Goal: Transaction & Acquisition: Download file/media

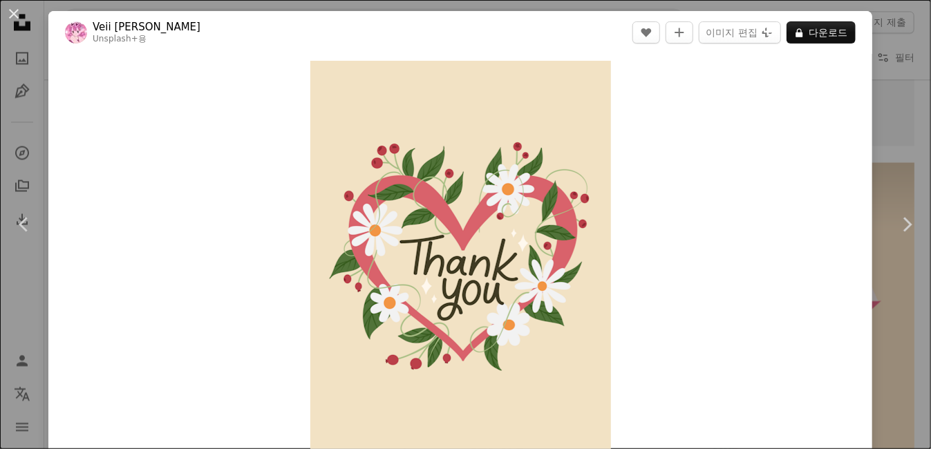
scroll to position [12, 0]
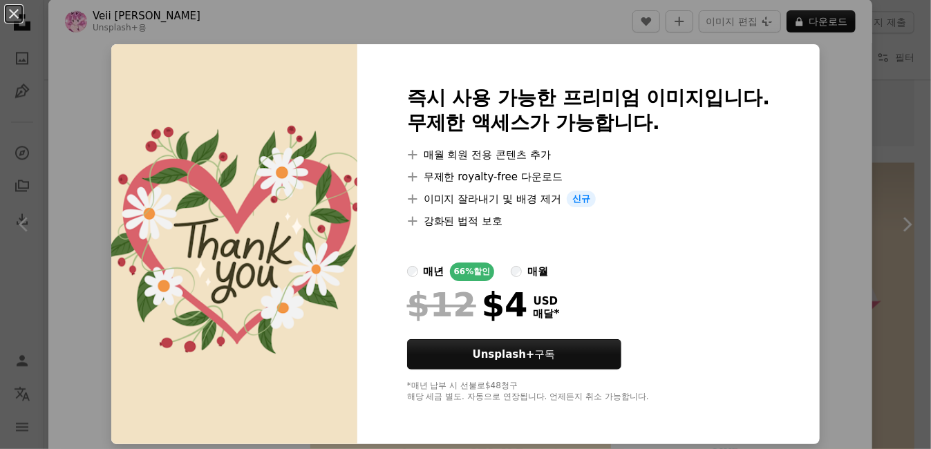
click at [830, 72] on div "An X shape 즉시 사용 가능한 프리미엄 이미지입니다. 무제한 액세스가 가능합니다. A plus sign 매월 회원 전용 콘텐츠 추가 A…" at bounding box center [465, 224] width 931 height 449
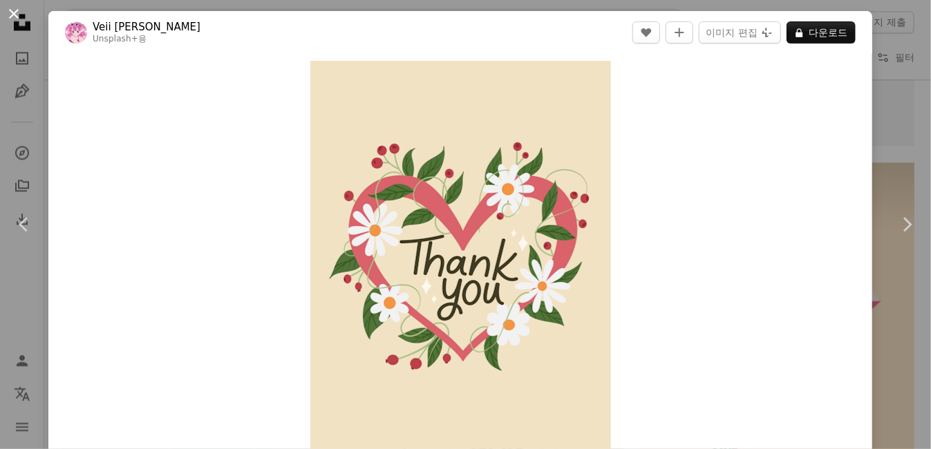
click at [17, 19] on button "An X shape" at bounding box center [14, 14] width 17 height 17
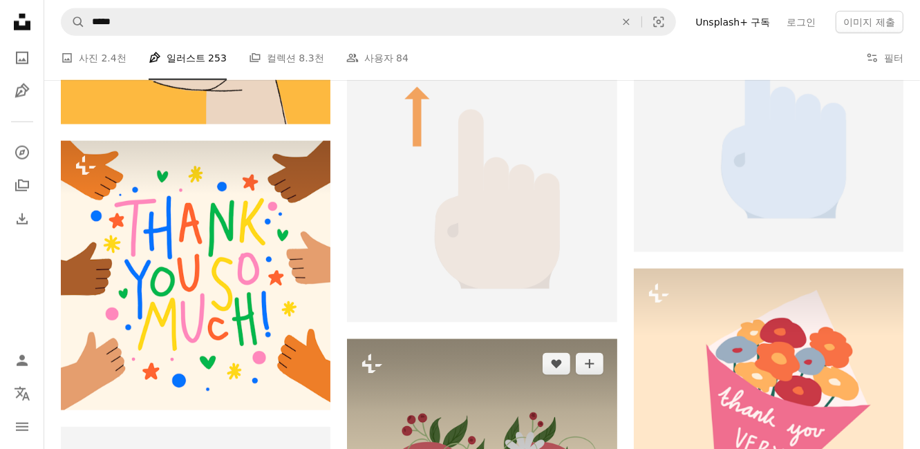
scroll to position [1455, 0]
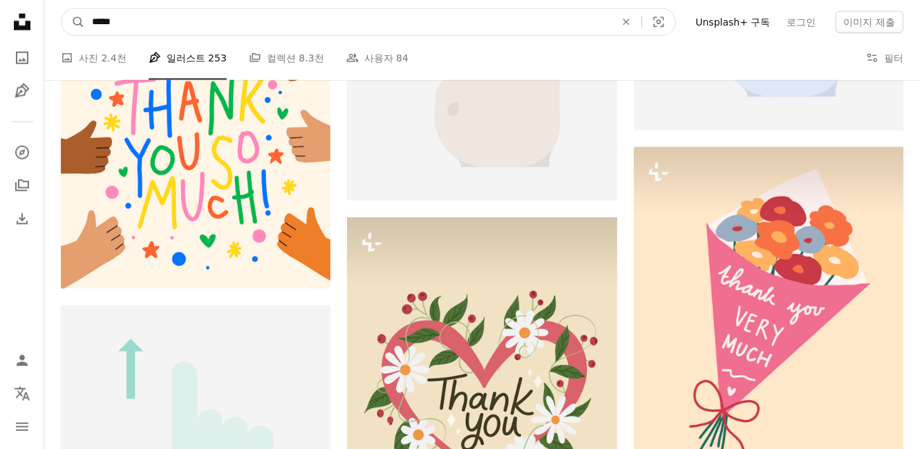
click at [279, 24] on input "*****" at bounding box center [348, 22] width 526 height 26
type input "*"
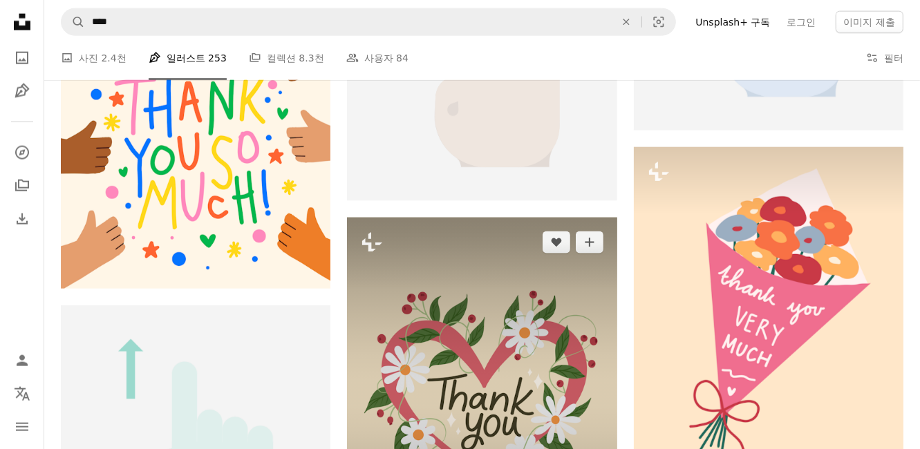
click at [441, 270] on img at bounding box center [482, 398] width 270 height 360
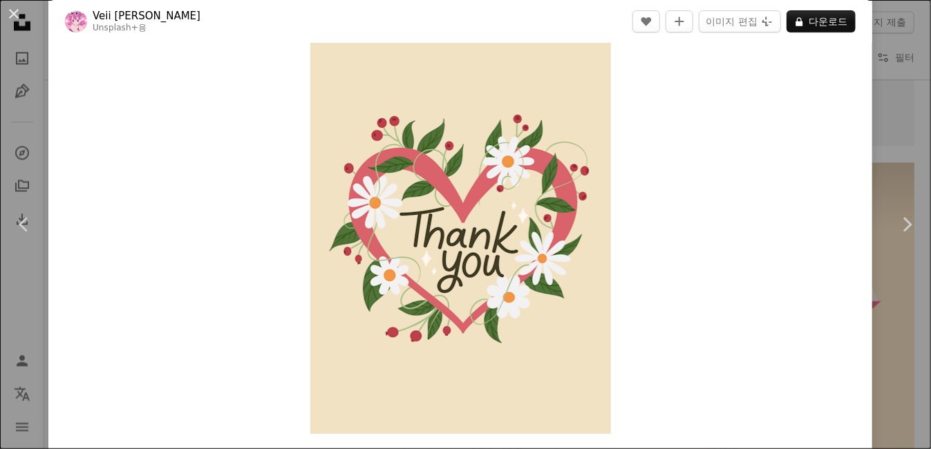
scroll to position [28, 0]
click at [335, 303] on img "이 이미지 확대" at bounding box center [460, 232] width 301 height 401
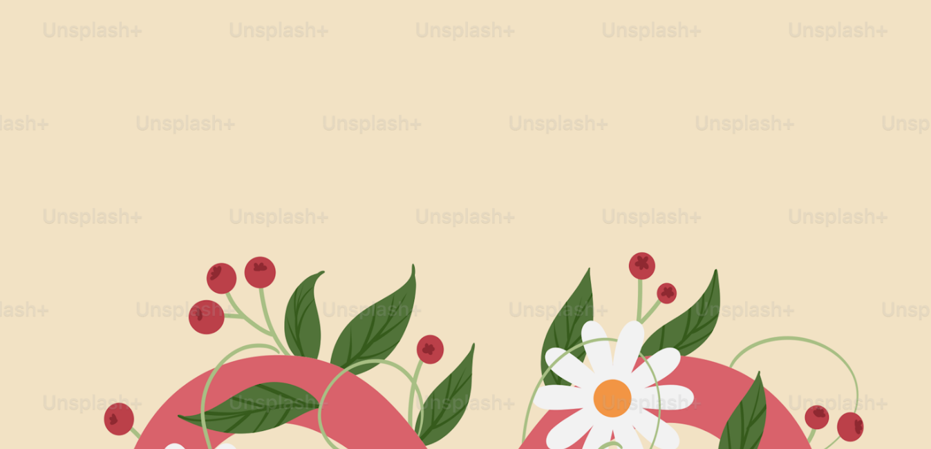
scroll to position [382, 0]
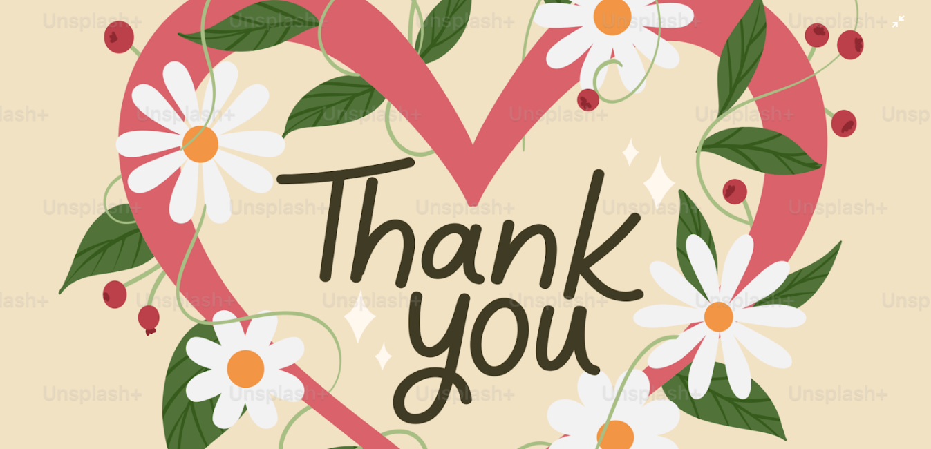
click at [499, 227] on img "이 이미지 축소" at bounding box center [465, 239] width 933 height 1244
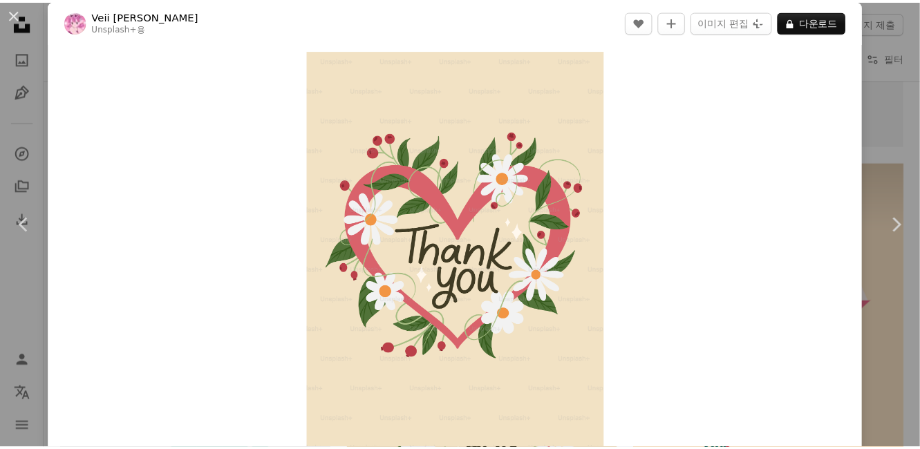
scroll to position [0, 0]
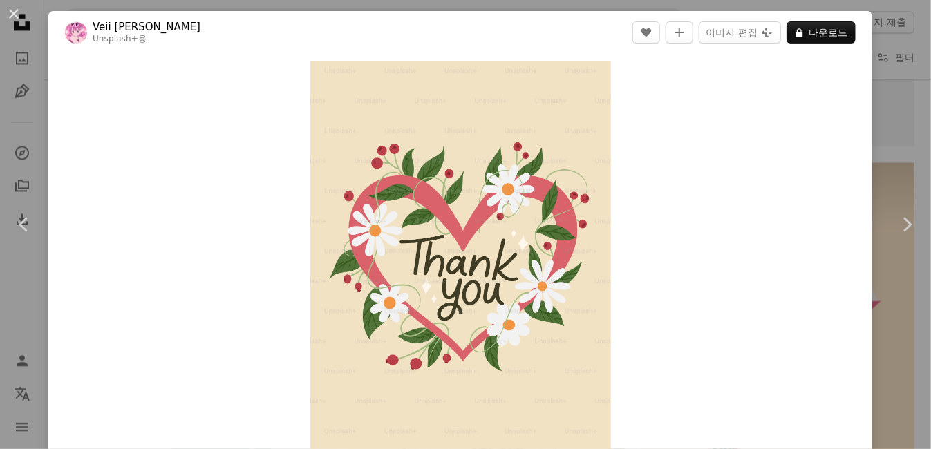
click at [94, 124] on div "Zoom in" at bounding box center [460, 261] width 824 height 415
click at [11, 13] on button "An X shape" at bounding box center [14, 14] width 17 height 17
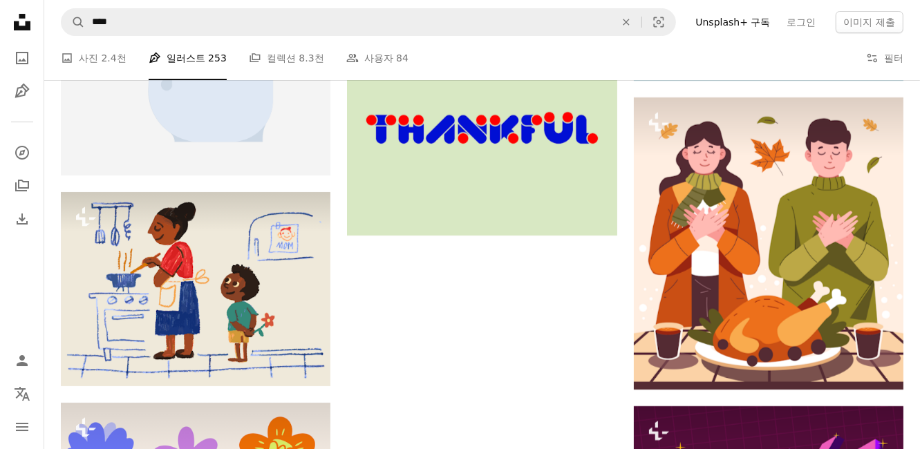
scroll to position [4002, 0]
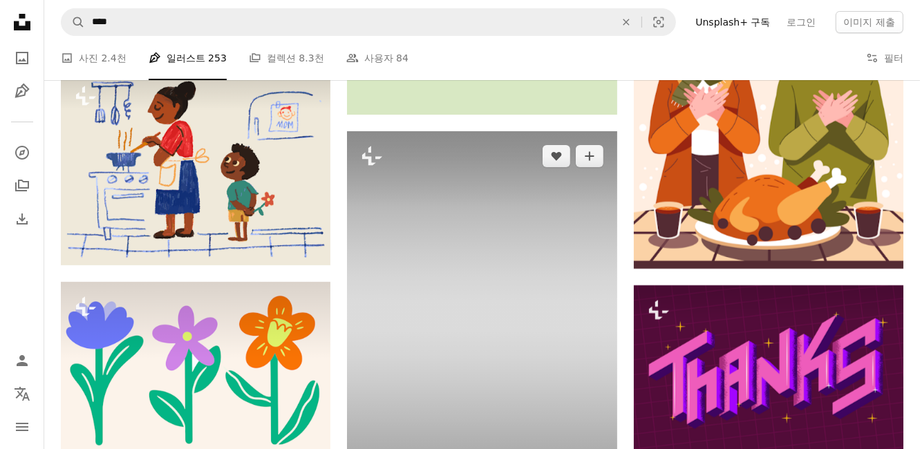
scroll to position [4365, 0]
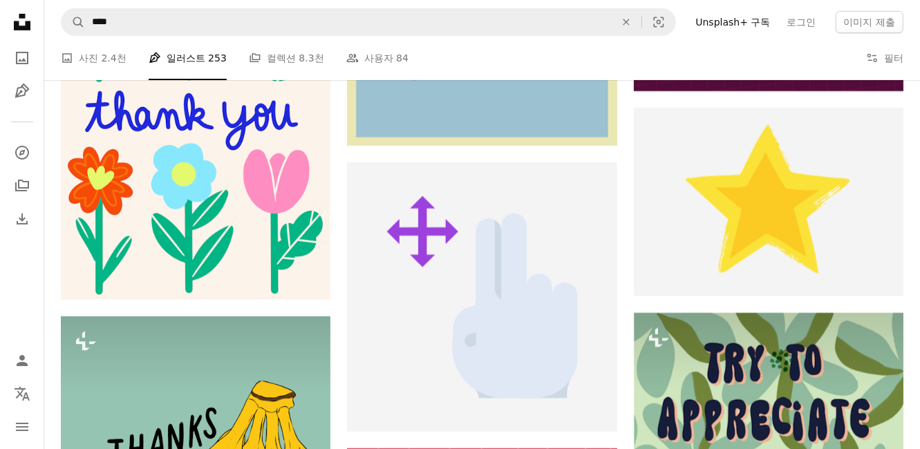
drag, startPoint x: 413, startPoint y: 2, endPoint x: 332, endPoint y: 180, distance: 195.2
click at [330, 182] on div "Plus sign for Unsplash+ A heart A plus sign [PERSON_NAME] Unsplash+ 용 A lock 다운…" at bounding box center [482, 298] width 843 height 8637
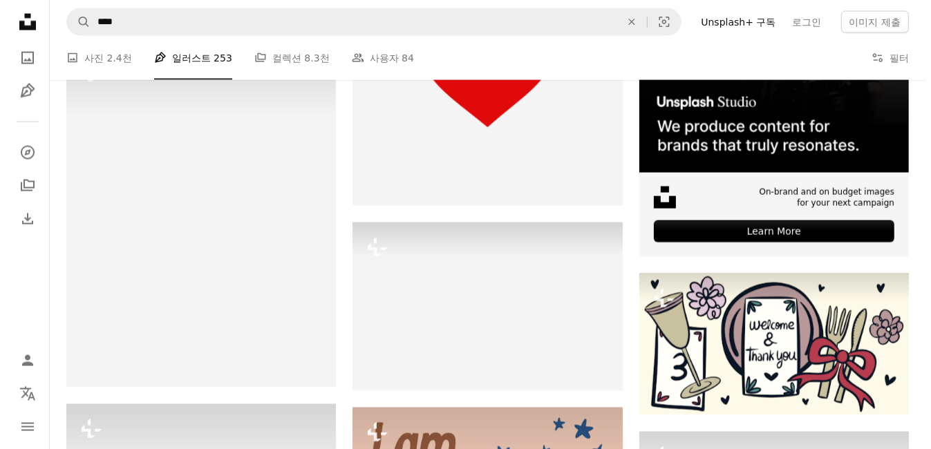
scroll to position [5942, 0]
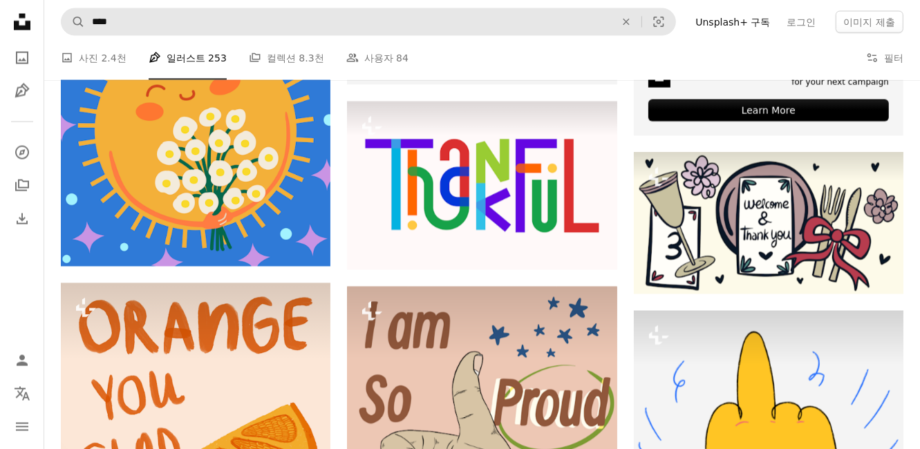
click at [218, 35] on form "A magnifying glass **** An X shape Visual search" at bounding box center [368, 22] width 615 height 28
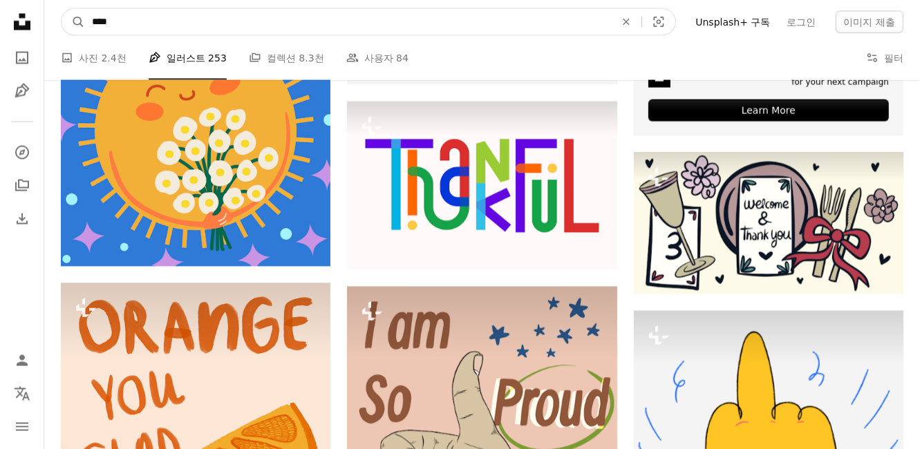
click at [209, 30] on input "****" at bounding box center [348, 22] width 526 height 26
type input "*"
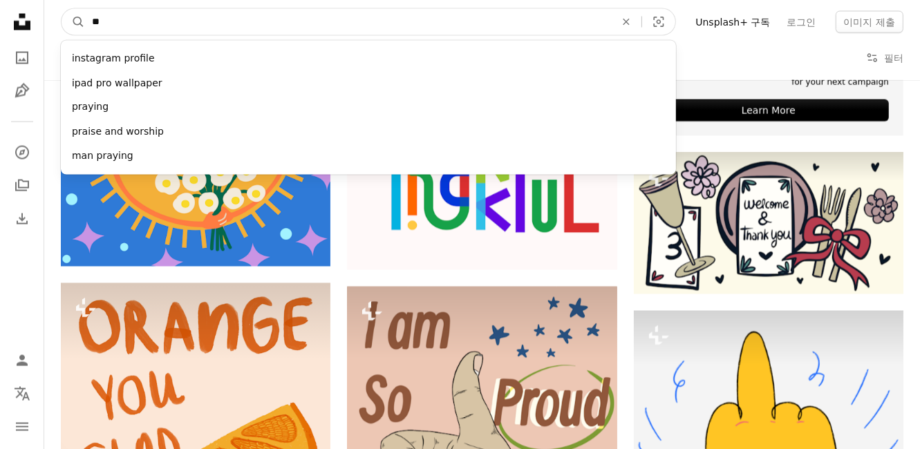
type input "*"
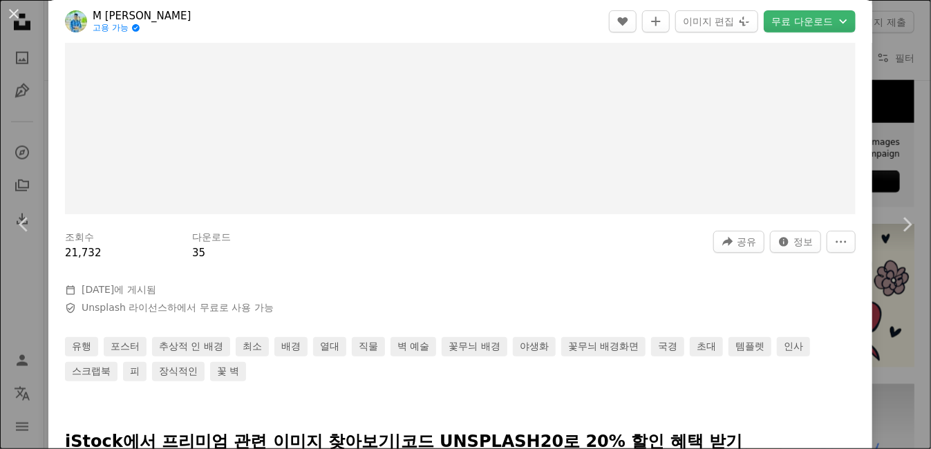
scroll to position [242, 0]
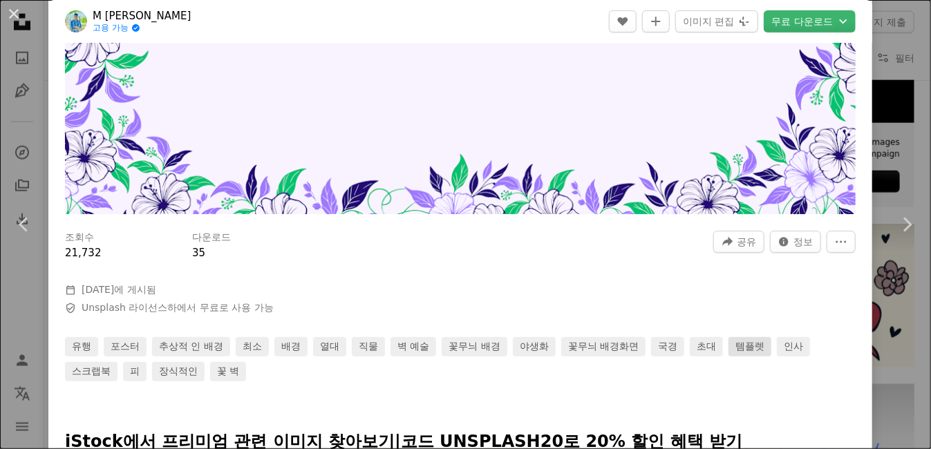
click at [740, 345] on link "템플렛" at bounding box center [750, 346] width 43 height 19
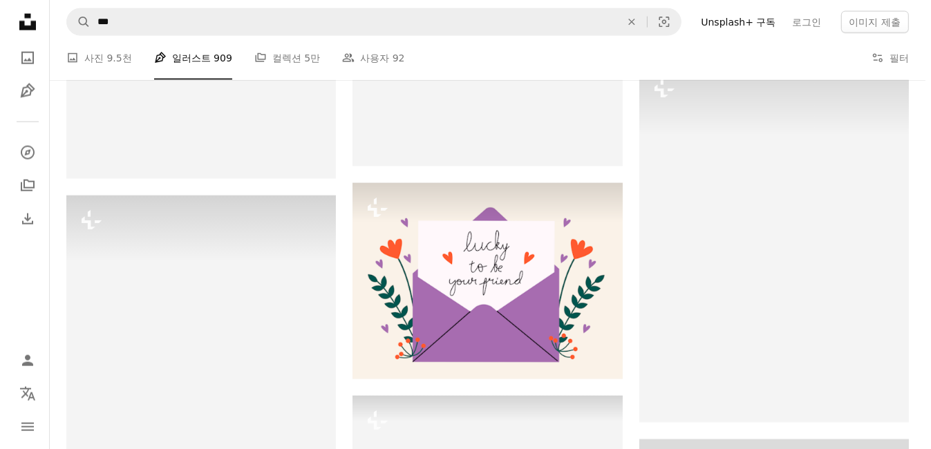
scroll to position [1455, 0]
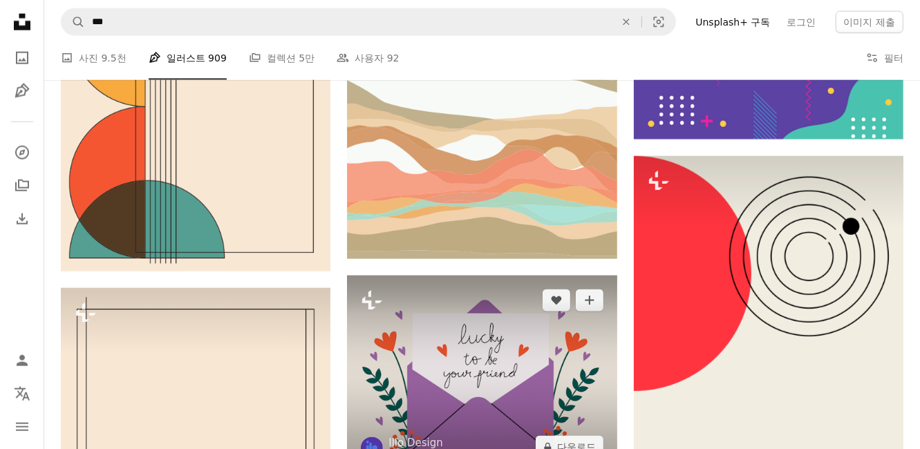
click at [515, 276] on img at bounding box center [482, 374] width 270 height 196
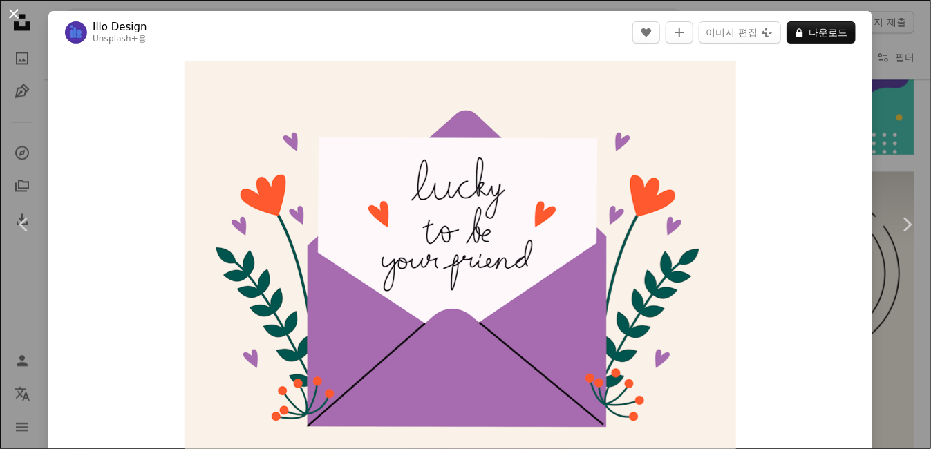
click at [15, 12] on button "An X shape" at bounding box center [14, 14] width 17 height 17
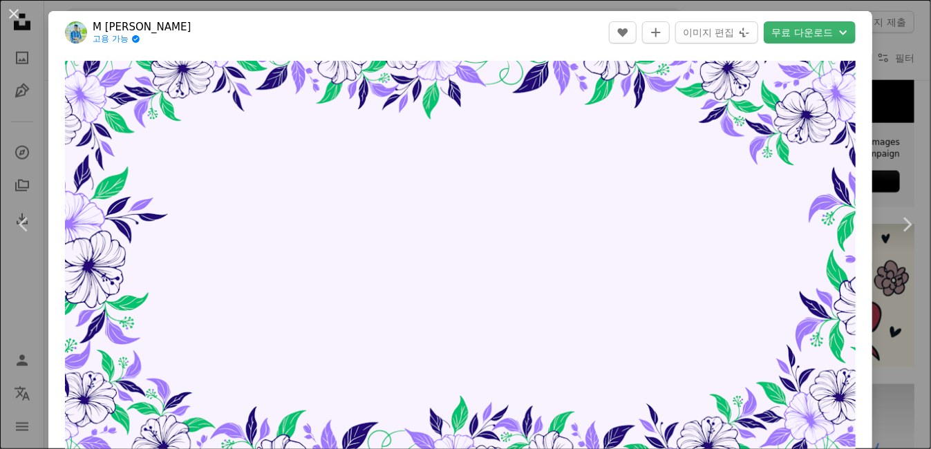
scroll to position [242, 0]
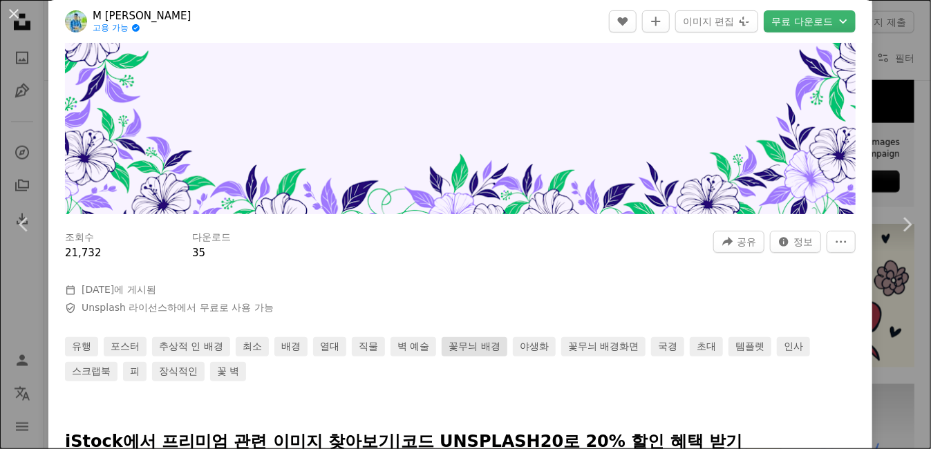
click at [450, 346] on link "꽃무늬 배경" at bounding box center [474, 346] width 65 height 19
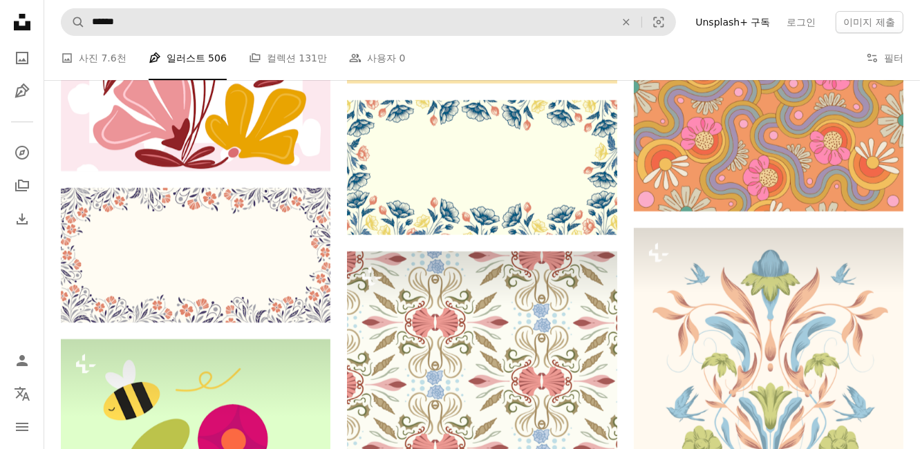
scroll to position [4244, 0]
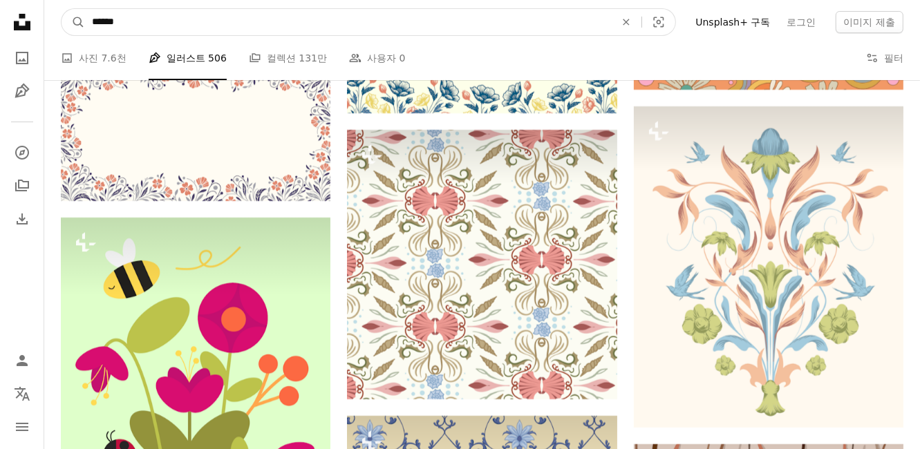
click at [175, 26] on input "******" at bounding box center [348, 22] width 526 height 26
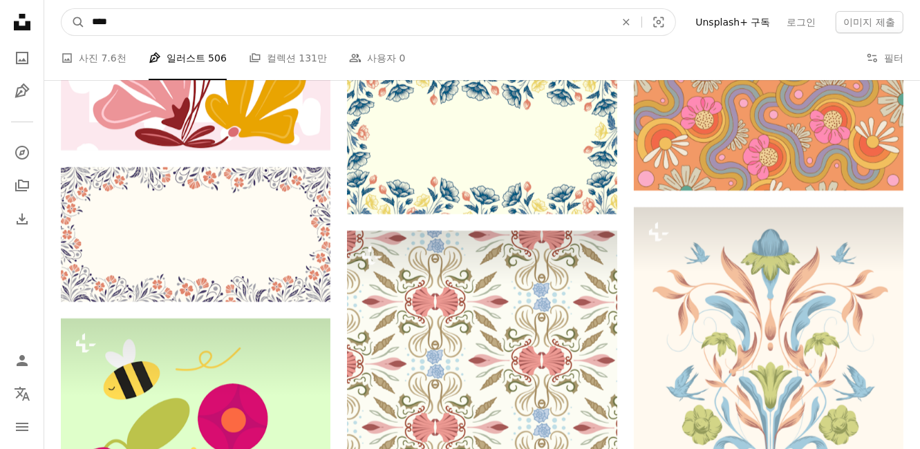
scroll to position [4123, 0]
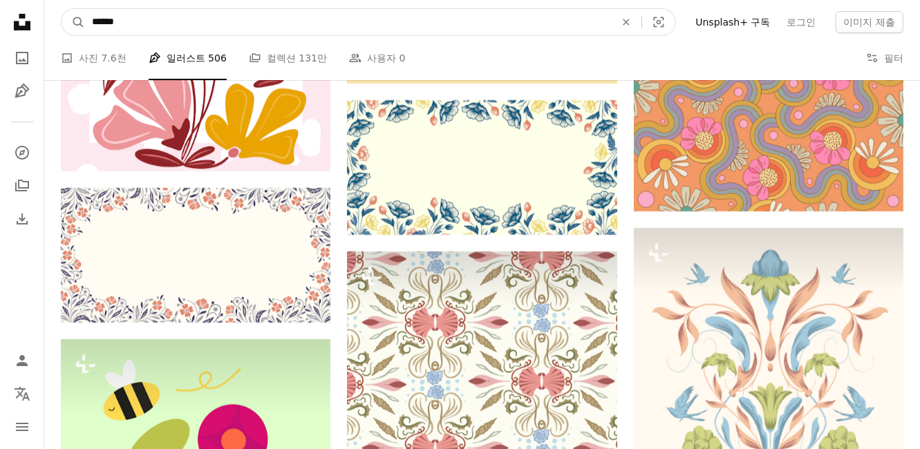
type input "******"
click at [62, 9] on button "A magnifying glass" at bounding box center [74, 22] width 24 height 26
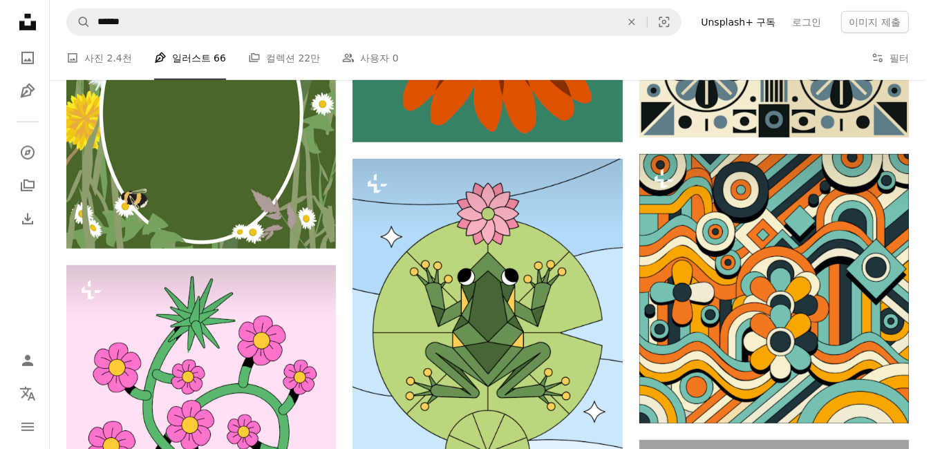
scroll to position [727, 0]
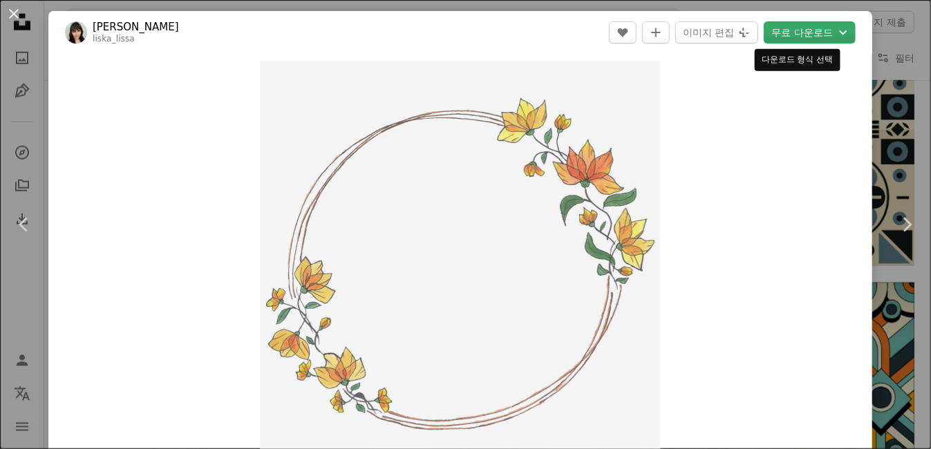
click at [812, 26] on button "무료 다운로드 Chevron down" at bounding box center [810, 32] width 92 height 22
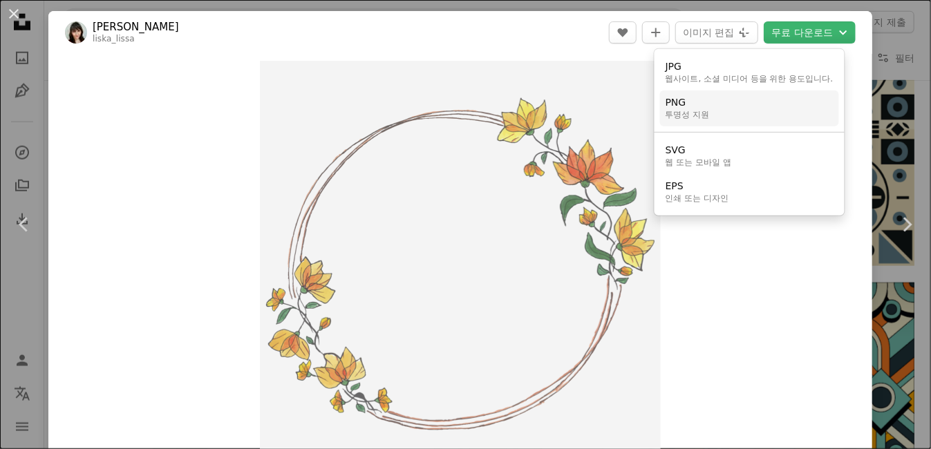
click at [761, 102] on link "PNG 투명성 지원" at bounding box center [749, 109] width 179 height 36
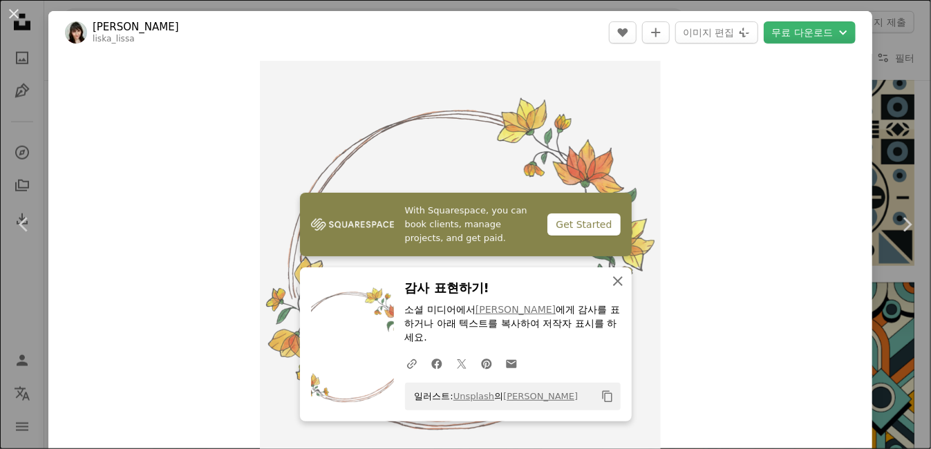
click at [610, 282] on icon "An X shape" at bounding box center [618, 281] width 17 height 17
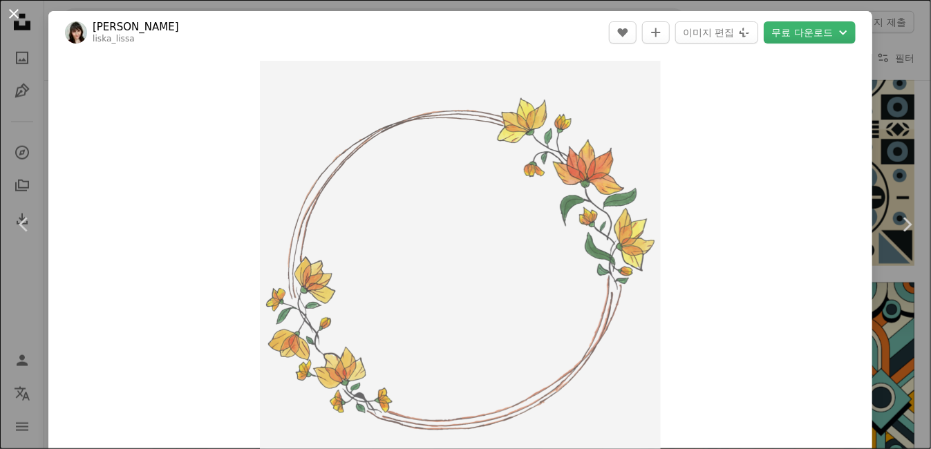
click at [17, 19] on button "An X shape" at bounding box center [14, 14] width 17 height 17
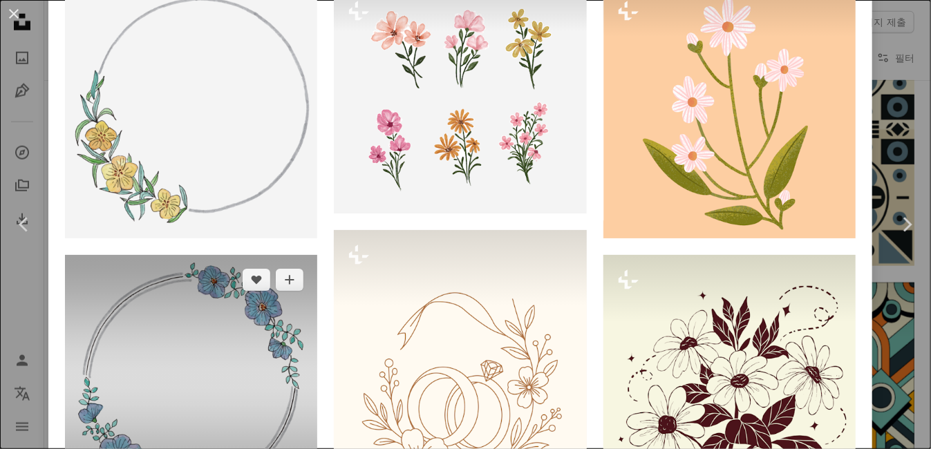
scroll to position [970, 0]
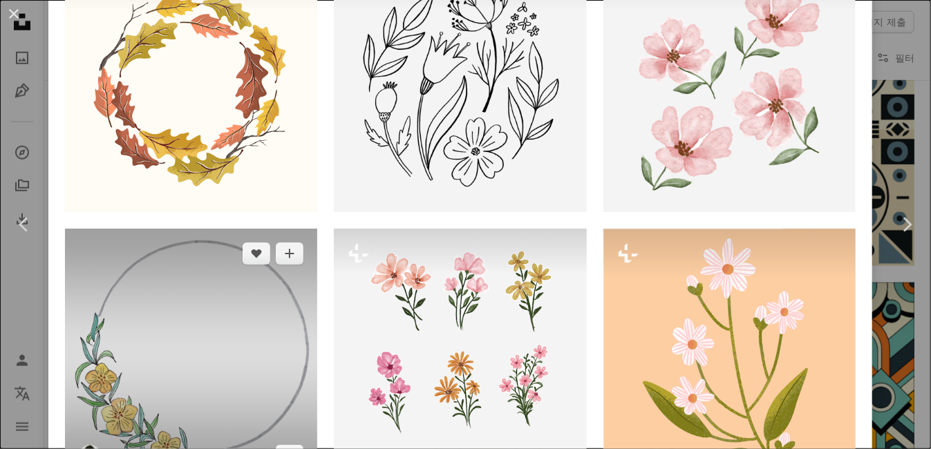
click at [194, 229] on img at bounding box center [191, 355] width 252 height 252
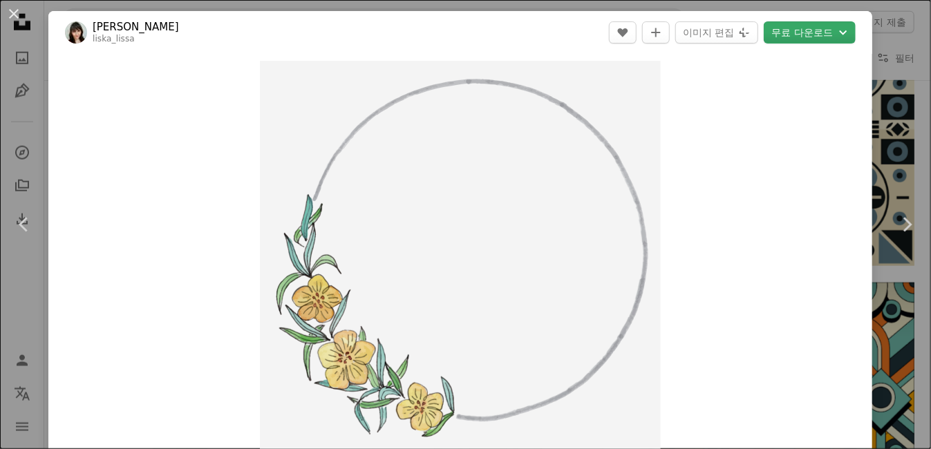
click at [796, 38] on button "무료 다운로드 Chevron down" at bounding box center [810, 32] width 92 height 22
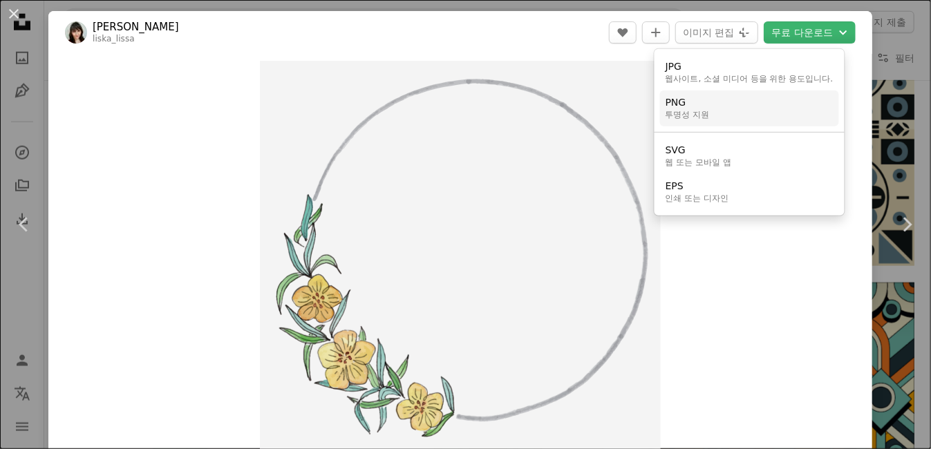
click at [743, 117] on link "PNG 투명성 지원" at bounding box center [749, 109] width 179 height 36
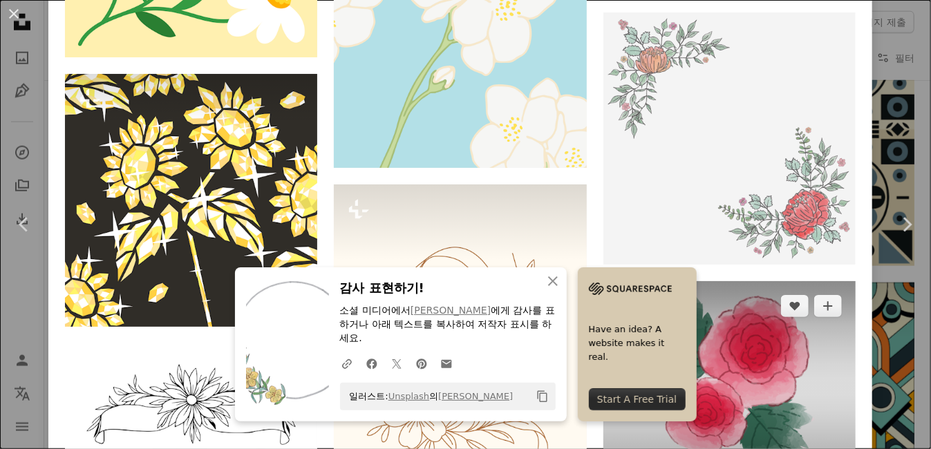
scroll to position [2333, 0]
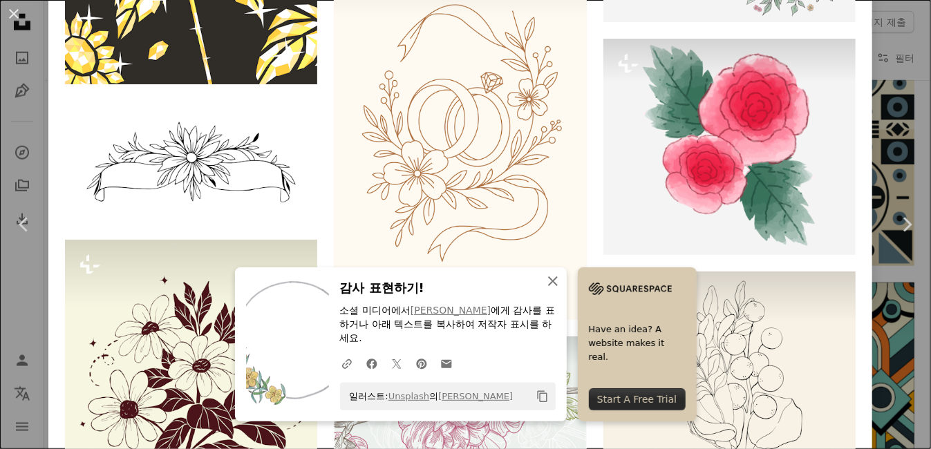
click at [561, 282] on icon "An X shape" at bounding box center [553, 281] width 17 height 17
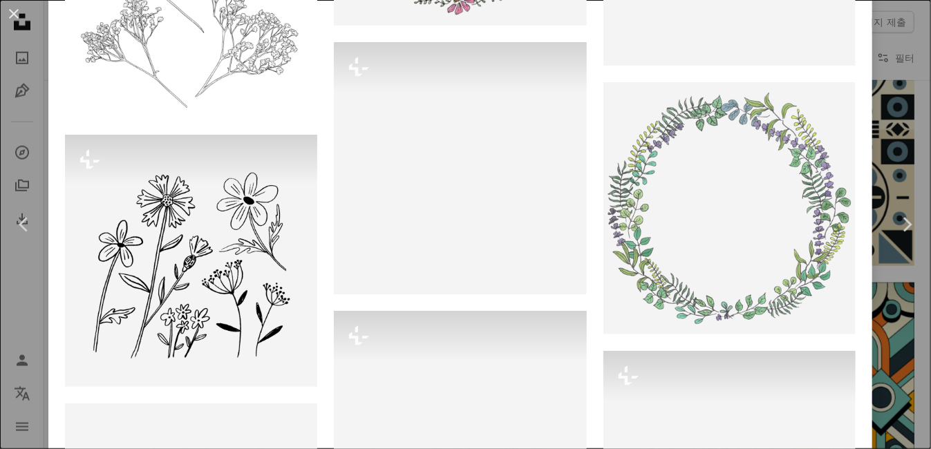
scroll to position [3182, 0]
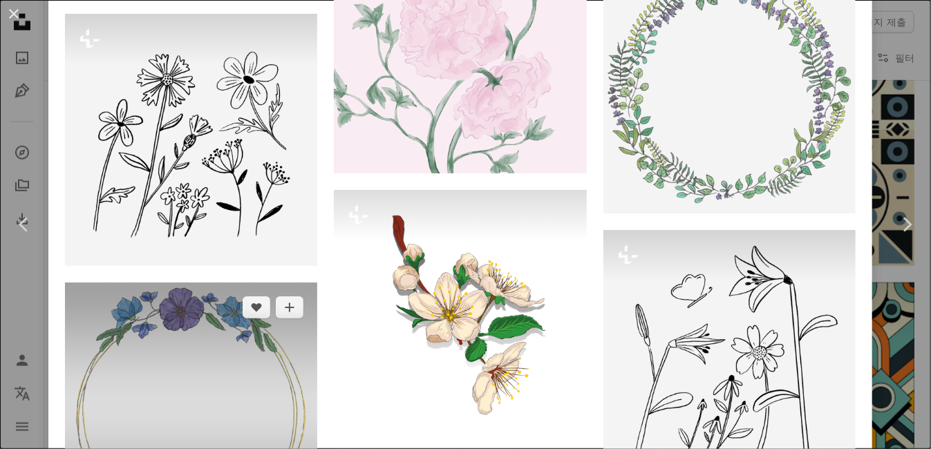
click at [229, 283] on img at bounding box center [191, 409] width 252 height 252
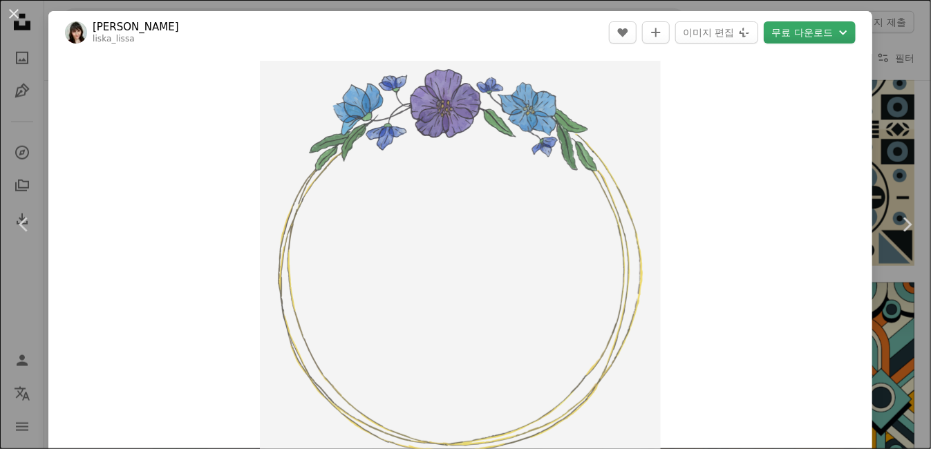
click at [805, 30] on button "무료 다운로드 Chevron down" at bounding box center [810, 32] width 92 height 22
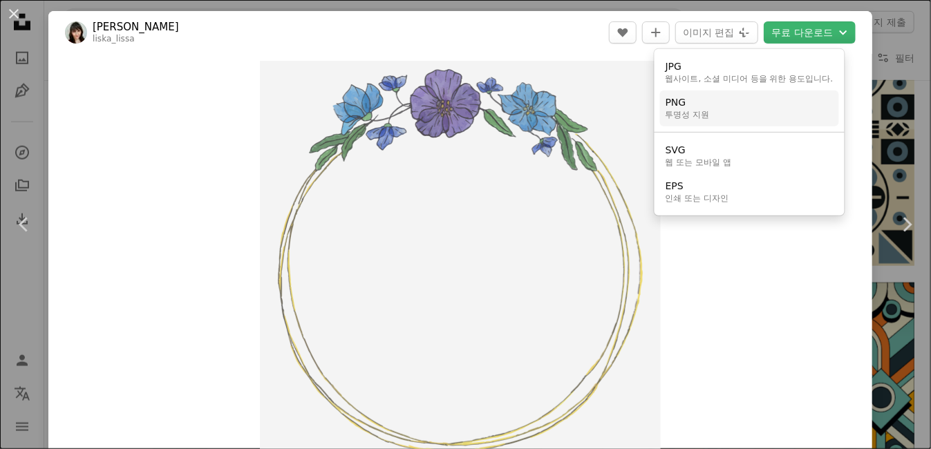
click at [740, 120] on link "PNG 투명성 지원" at bounding box center [749, 109] width 179 height 36
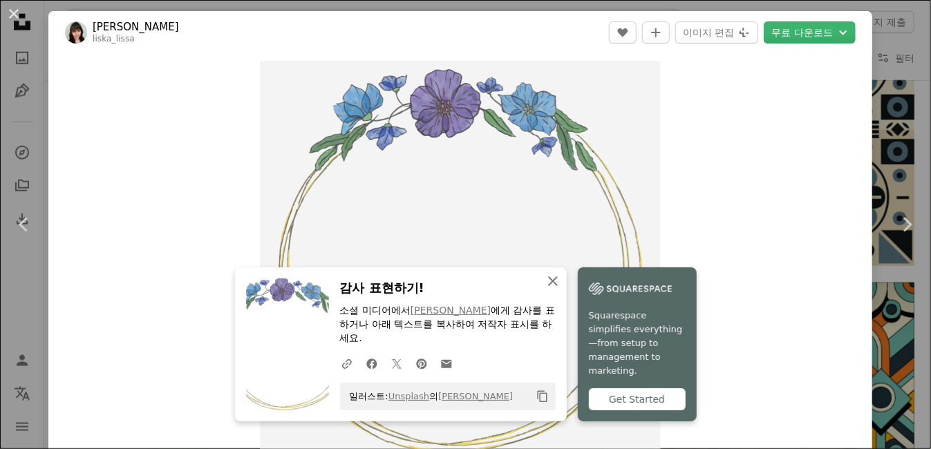
click at [561, 279] on icon "An X shape" at bounding box center [553, 281] width 17 height 17
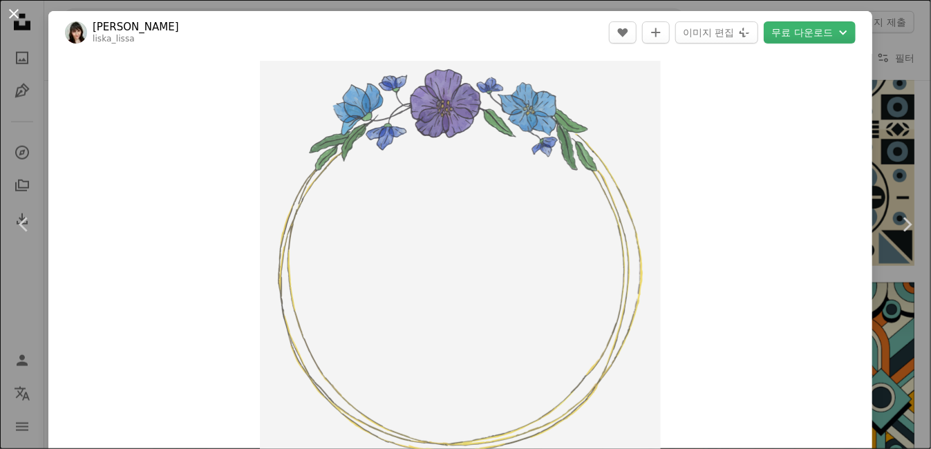
click at [14, 19] on button "An X shape" at bounding box center [14, 14] width 17 height 17
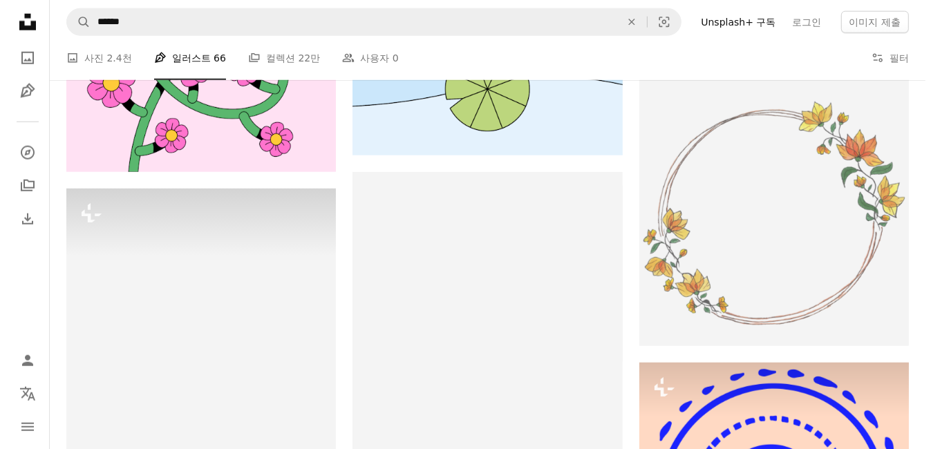
scroll to position [1576, 0]
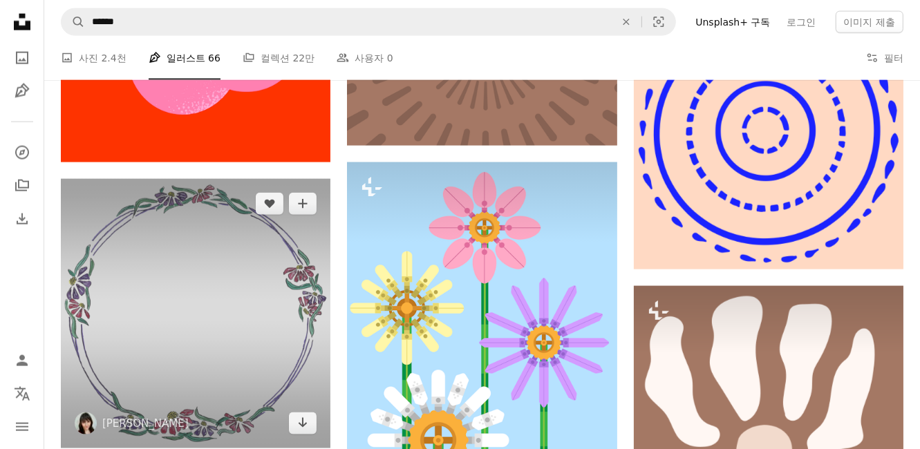
click at [151, 191] on img at bounding box center [196, 314] width 270 height 270
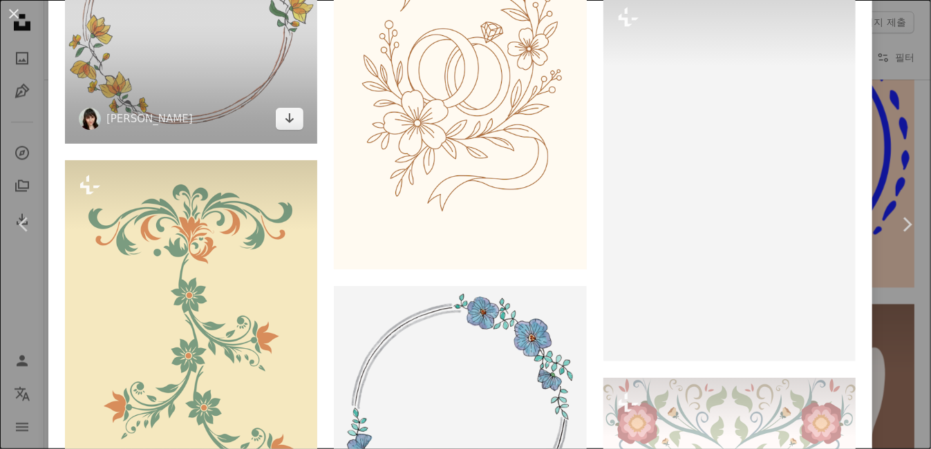
scroll to position [1455, 0]
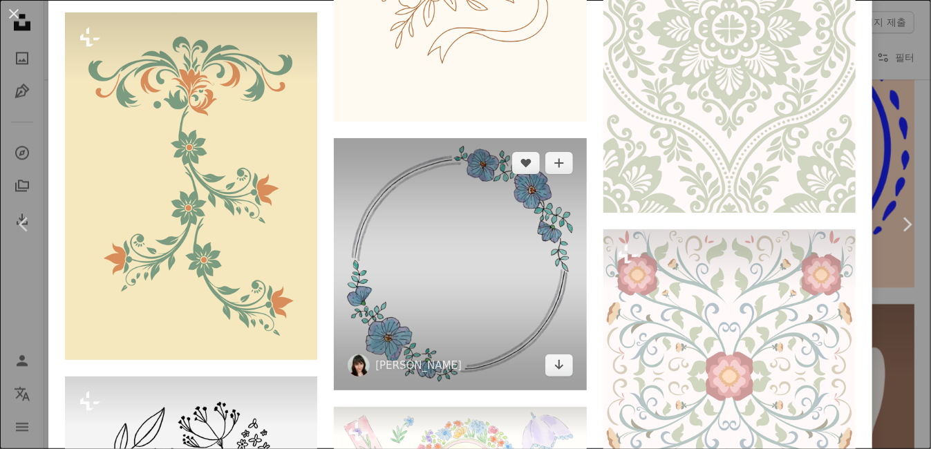
click at [438, 138] on img at bounding box center [460, 264] width 252 height 252
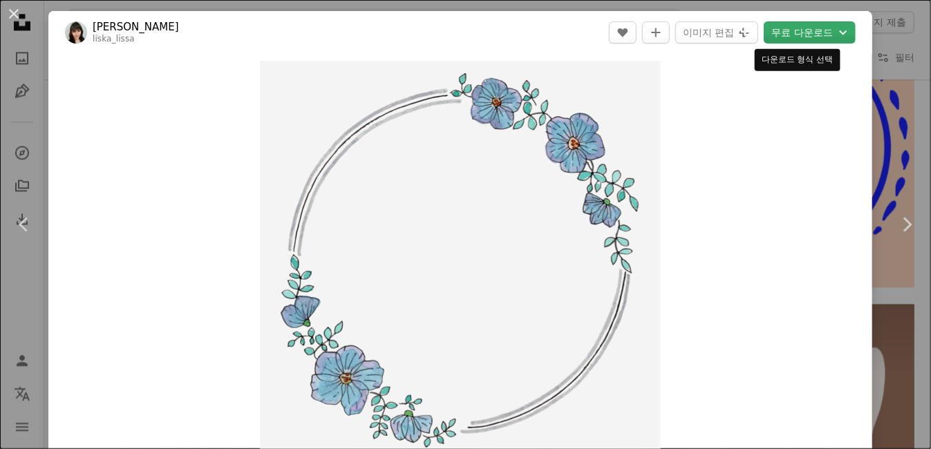
click at [784, 33] on button "무료 다운로드 Chevron down" at bounding box center [810, 32] width 92 height 22
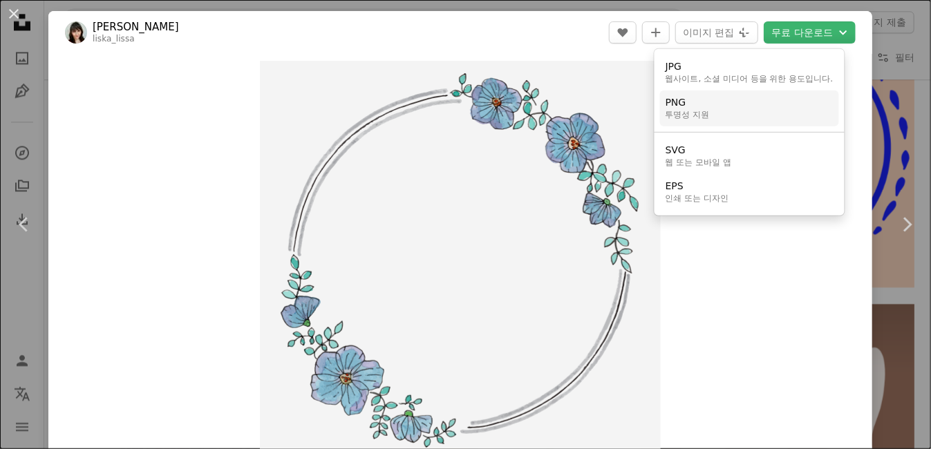
click at [748, 109] on link "PNG 투명성 지원" at bounding box center [749, 109] width 179 height 36
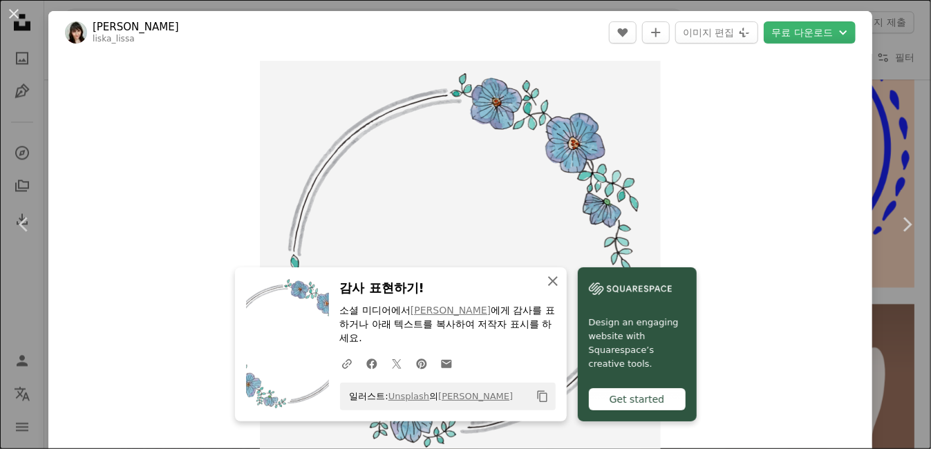
click at [558, 277] on icon "button" at bounding box center [553, 282] width 10 height 10
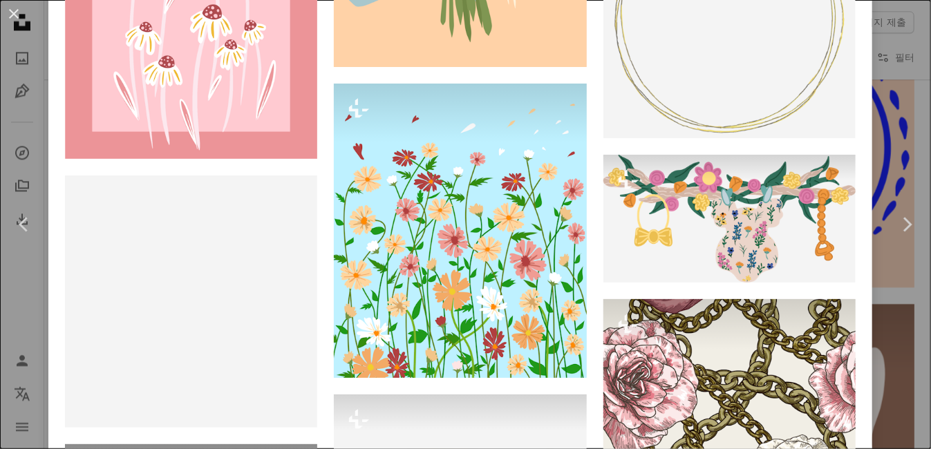
scroll to position [3703, 0]
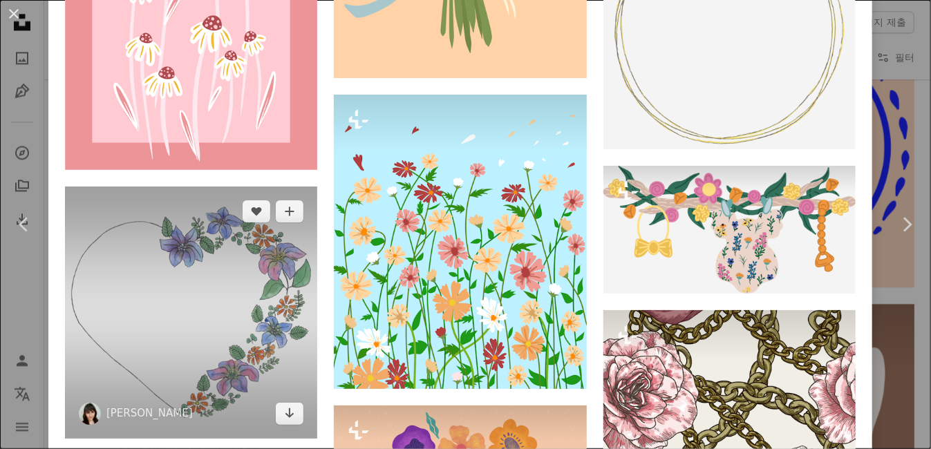
click at [229, 187] on img at bounding box center [191, 313] width 252 height 252
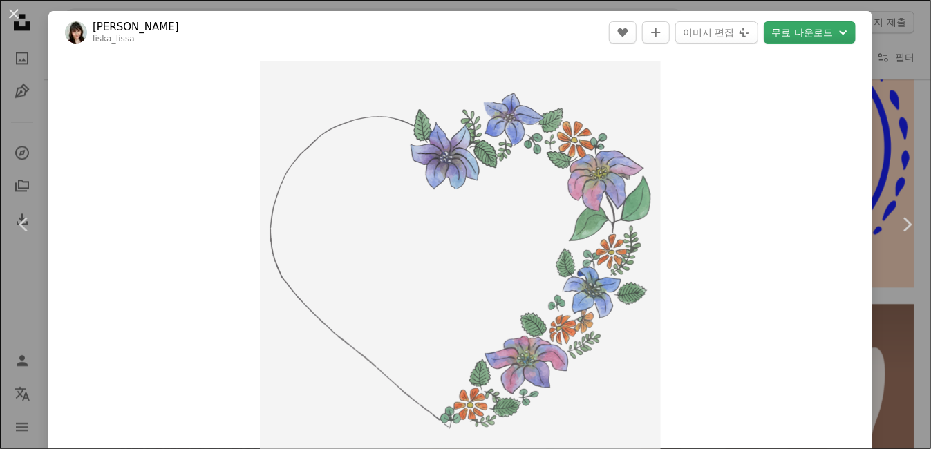
click at [793, 32] on button "무료 다운로드 Chevron down" at bounding box center [810, 32] width 92 height 22
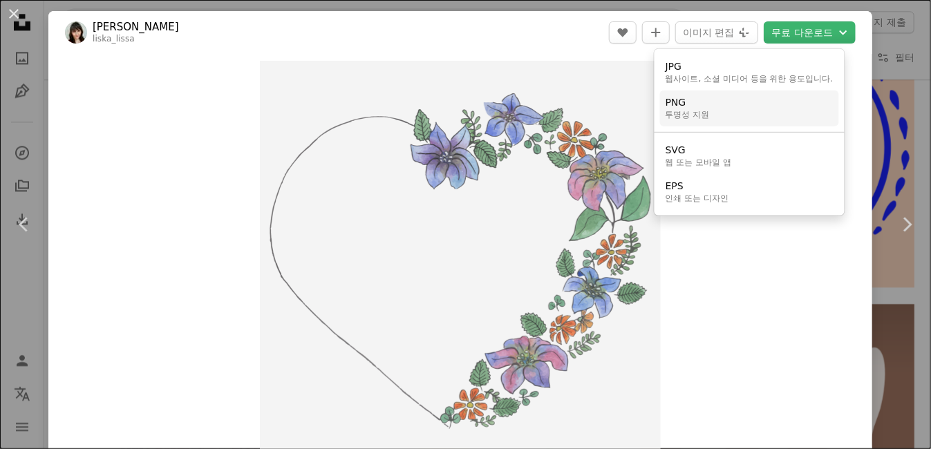
click at [739, 106] on link "PNG 투명성 지원" at bounding box center [749, 109] width 179 height 36
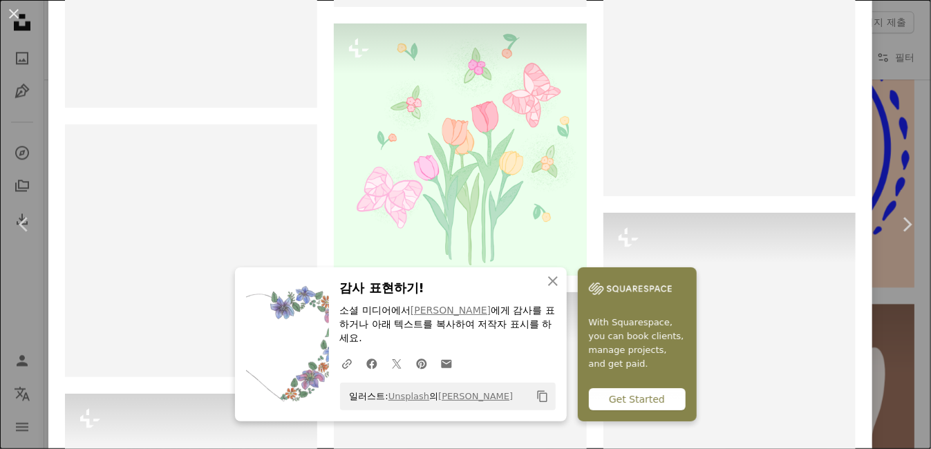
scroll to position [2182, 0]
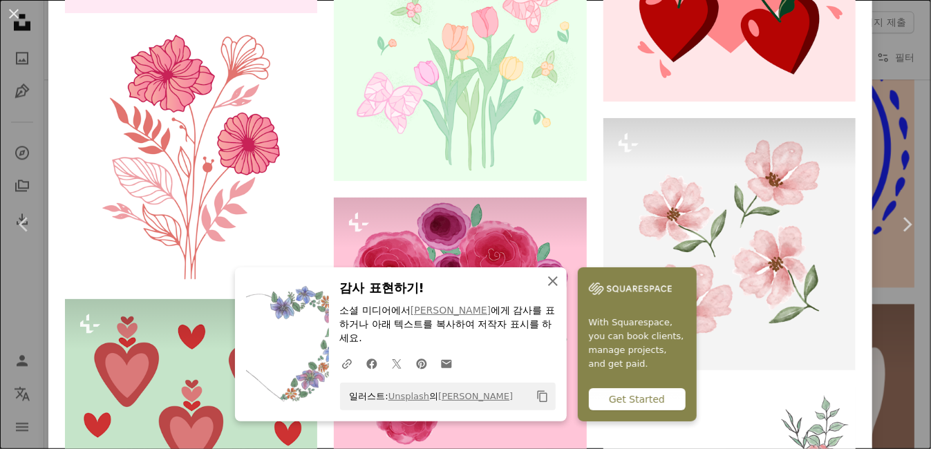
click at [561, 282] on icon "An X shape" at bounding box center [553, 281] width 17 height 17
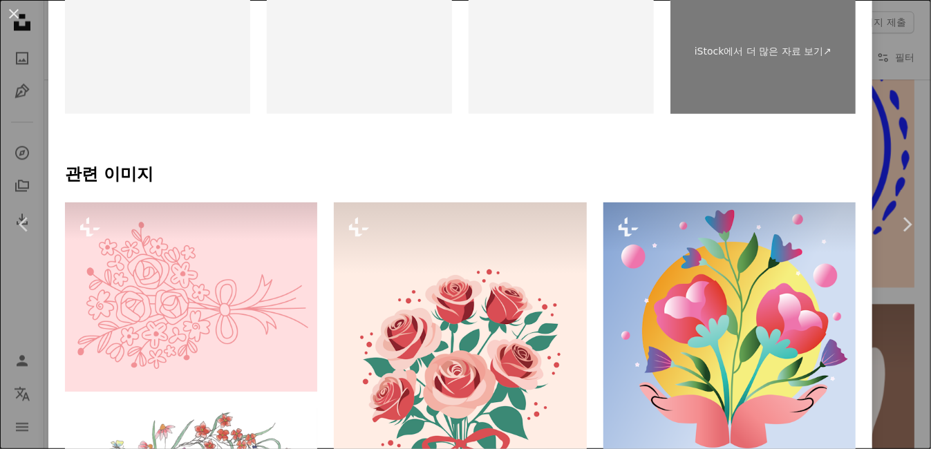
scroll to position [849, 0]
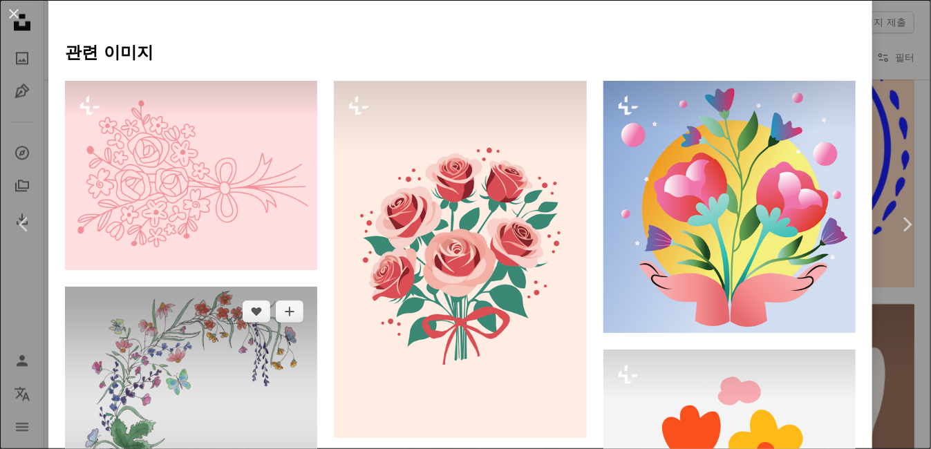
click at [146, 287] on img at bounding box center [191, 413] width 252 height 252
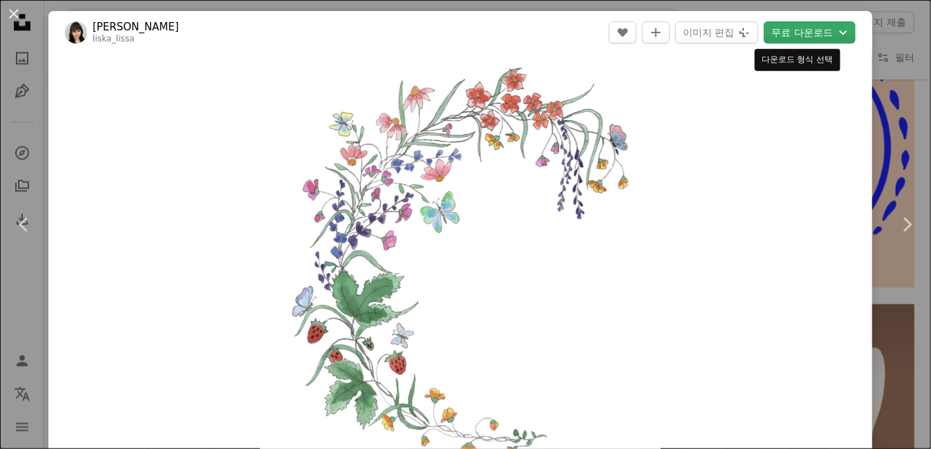
click at [836, 35] on icon "Chevron down" at bounding box center [843, 32] width 15 height 17
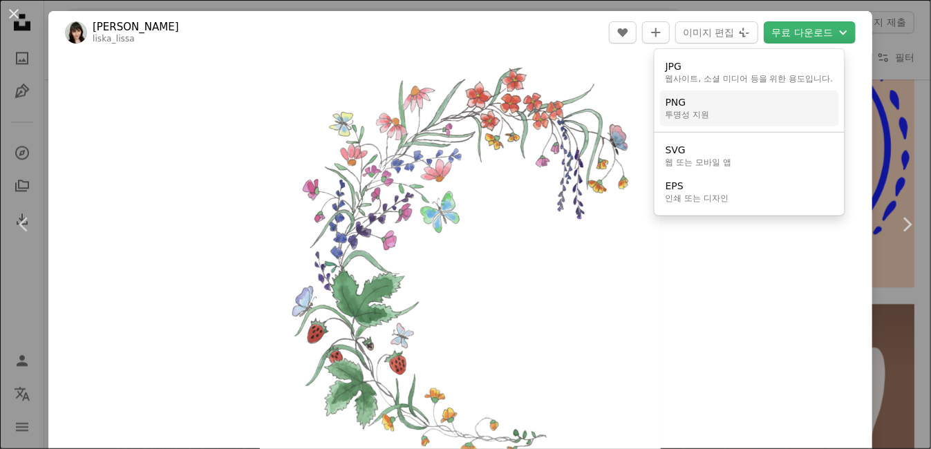
click at [769, 111] on link "PNG 투명성 지원" at bounding box center [749, 109] width 179 height 36
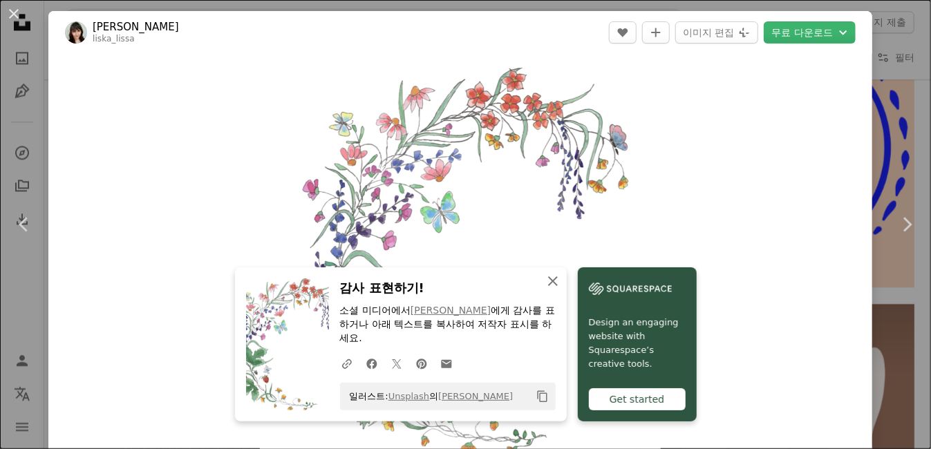
click at [561, 284] on icon "An X shape" at bounding box center [553, 281] width 17 height 17
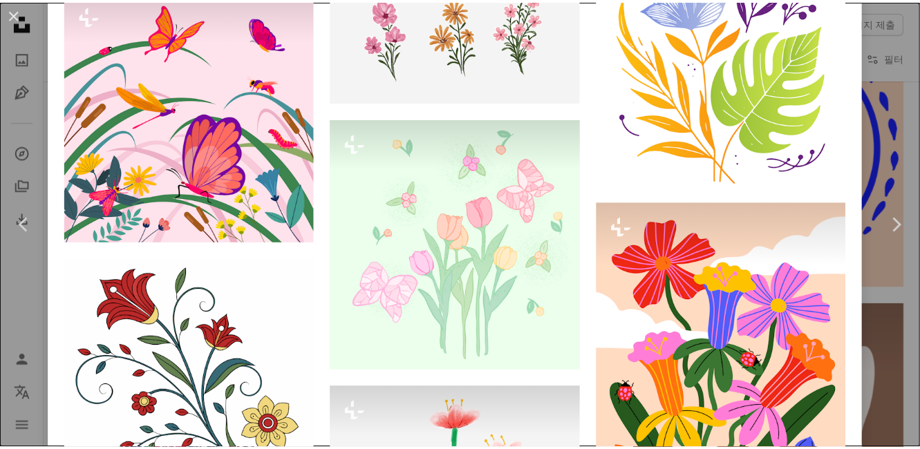
scroll to position [4996, 0]
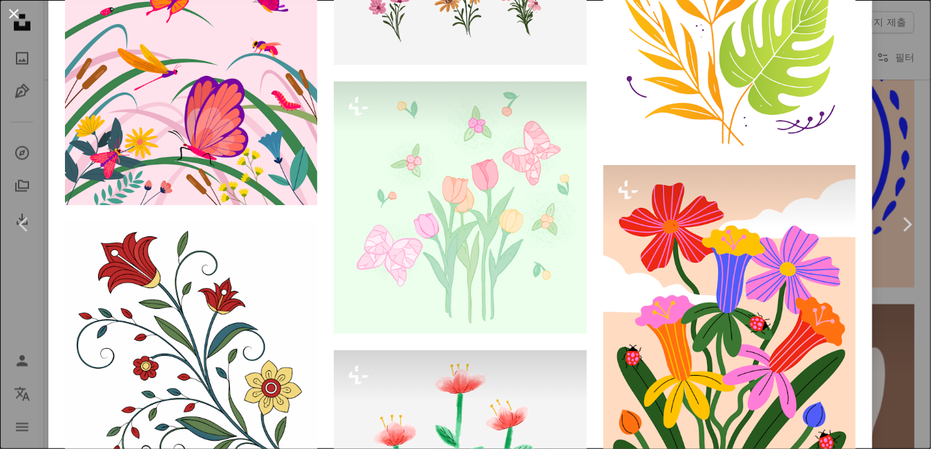
click at [17, 16] on button "An X shape" at bounding box center [14, 14] width 17 height 17
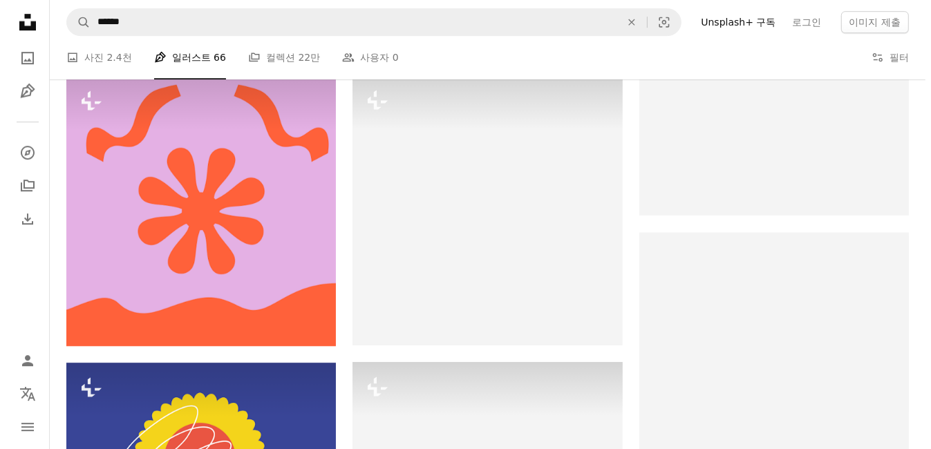
scroll to position [7397, 0]
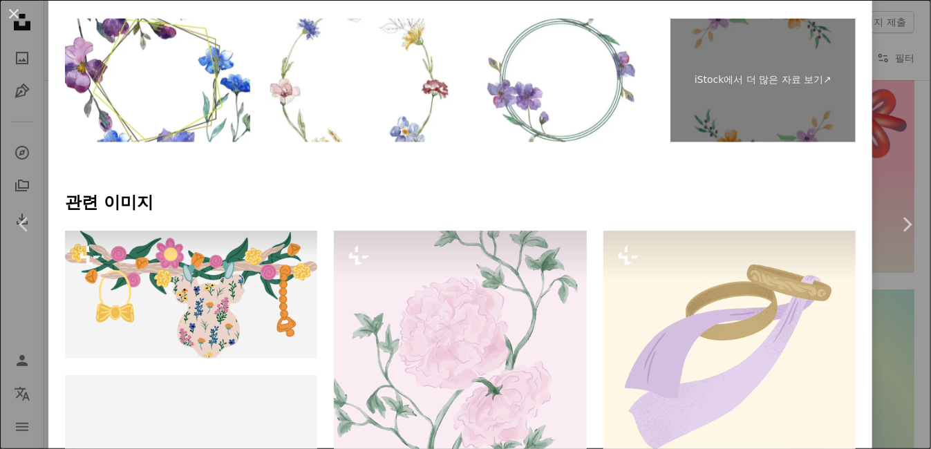
scroll to position [727, 0]
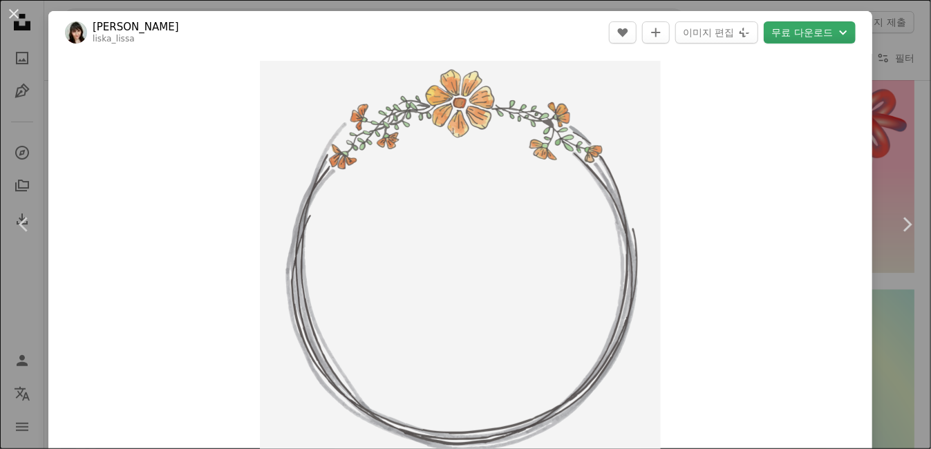
click at [815, 38] on button "무료 다운로드 Chevron down" at bounding box center [810, 32] width 92 height 22
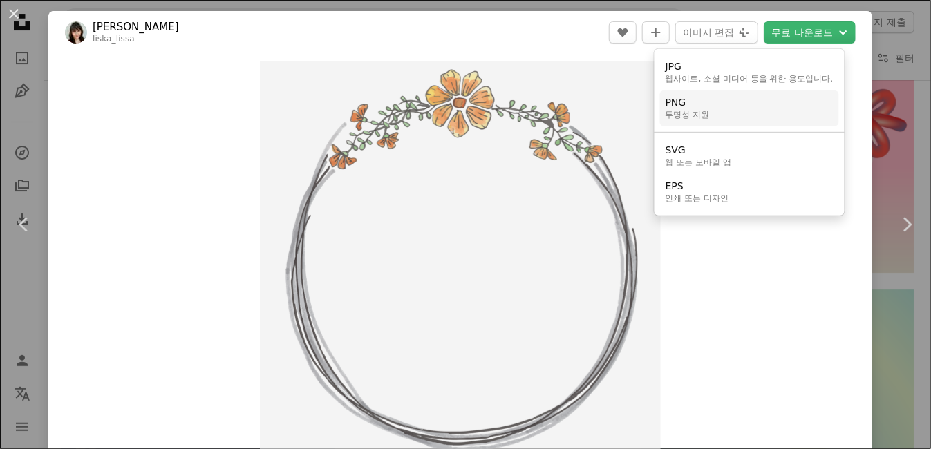
click at [733, 116] on link "PNG 투명성 지원" at bounding box center [749, 109] width 179 height 36
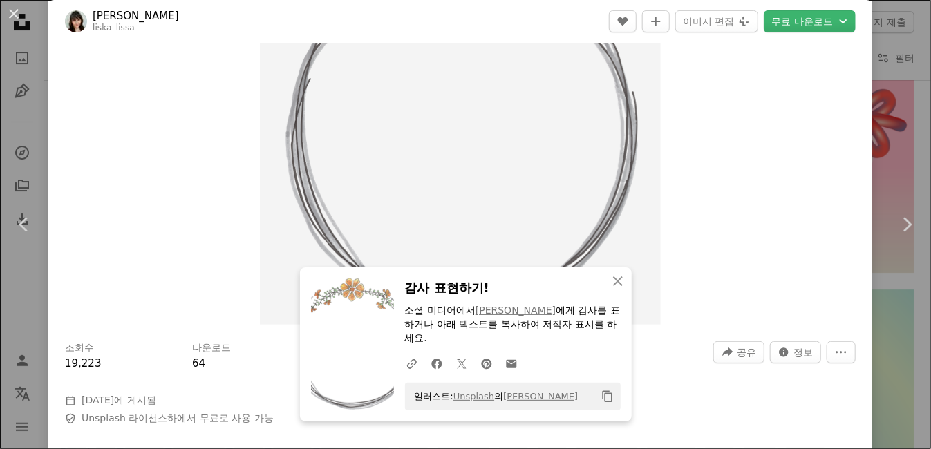
scroll to position [364, 0]
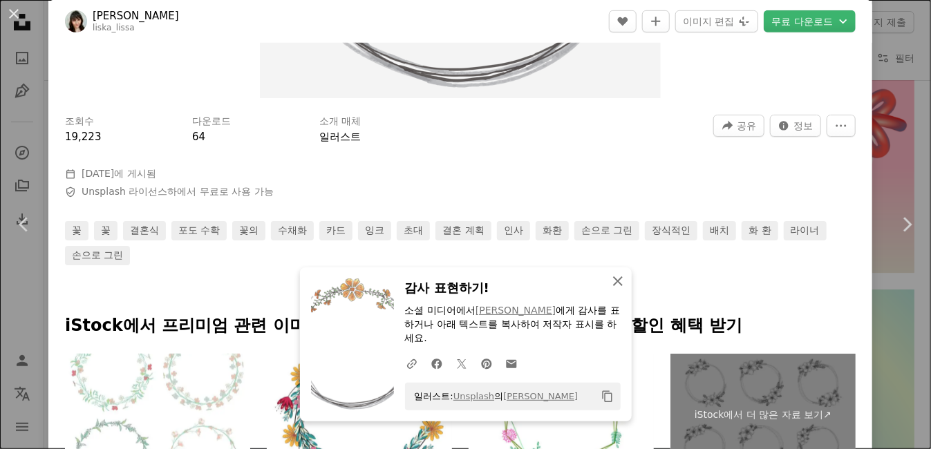
click at [610, 276] on icon "An X shape" at bounding box center [618, 281] width 17 height 17
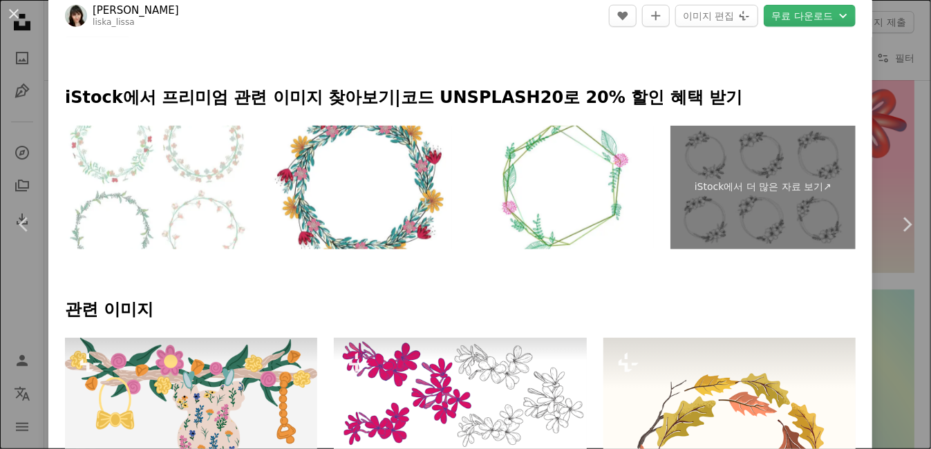
scroll to position [727, 0]
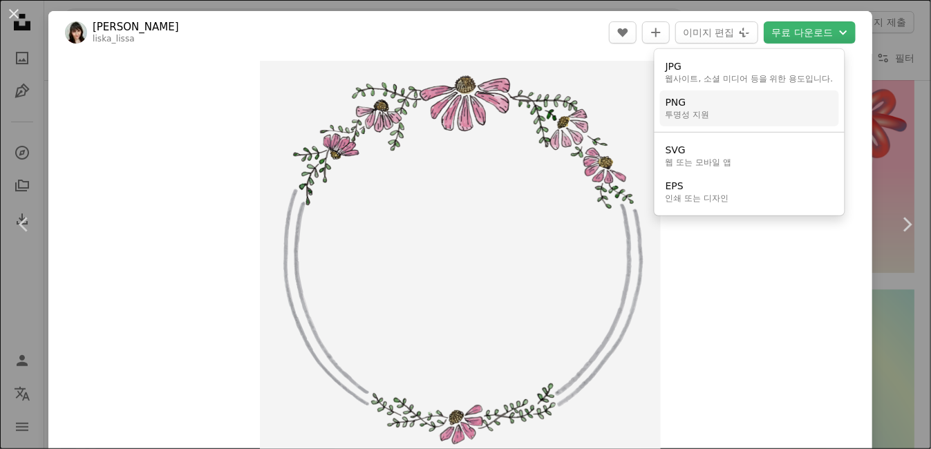
click at [740, 109] on link "PNG 투명성 지원" at bounding box center [749, 109] width 179 height 36
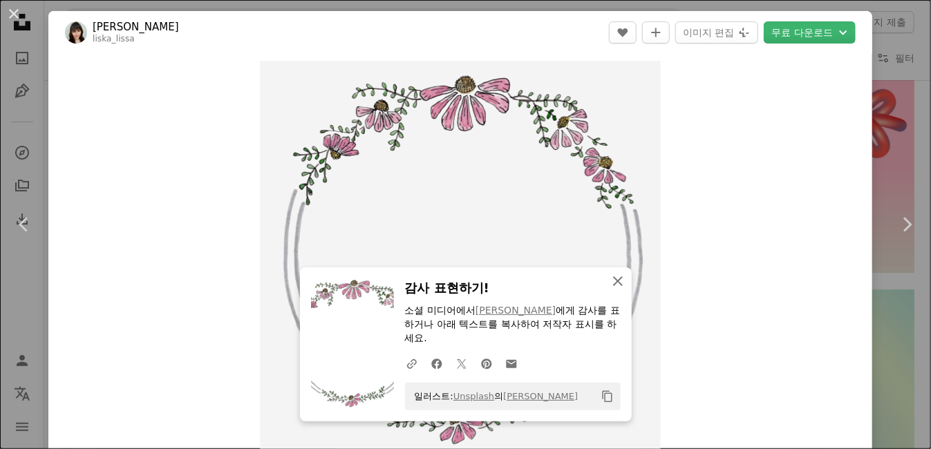
click at [612, 278] on icon "An X shape" at bounding box center [618, 281] width 17 height 17
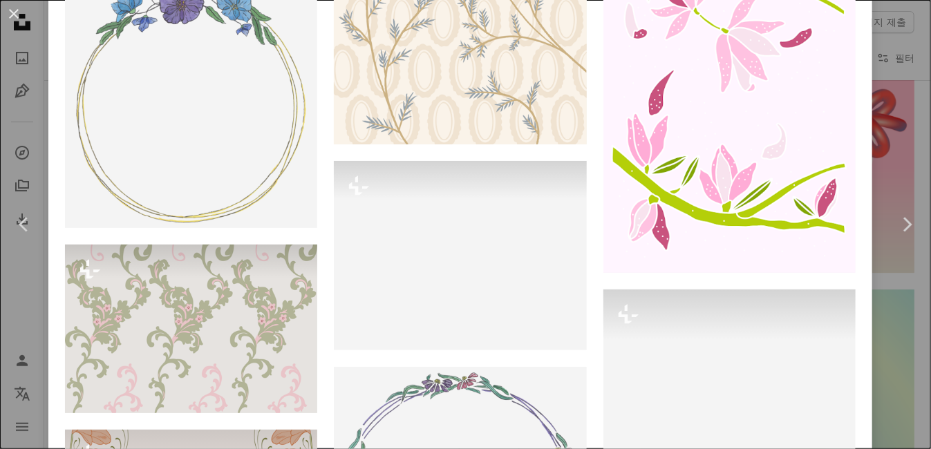
scroll to position [1091, 0]
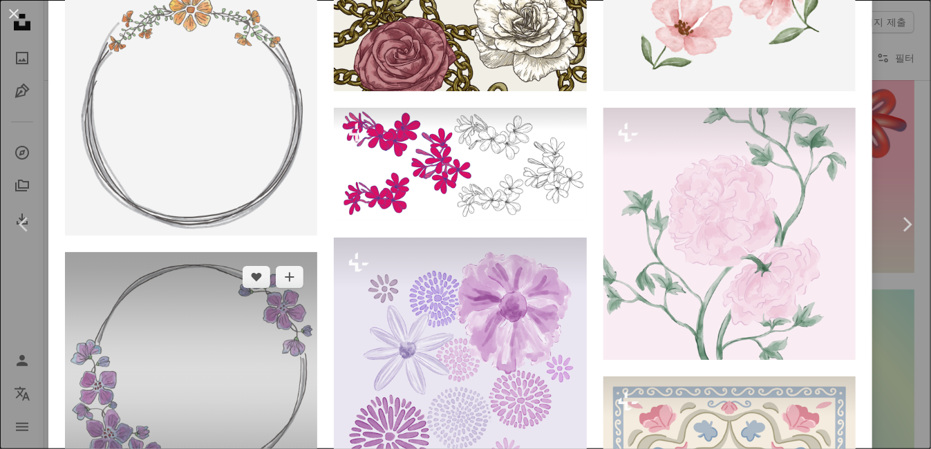
click at [241, 252] on img at bounding box center [191, 378] width 252 height 252
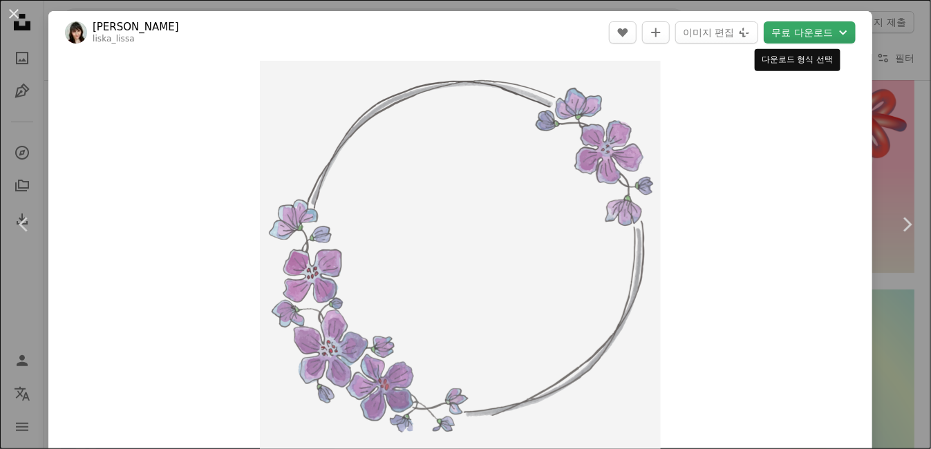
click at [791, 33] on button "무료 다운로드 Chevron down" at bounding box center [810, 32] width 92 height 22
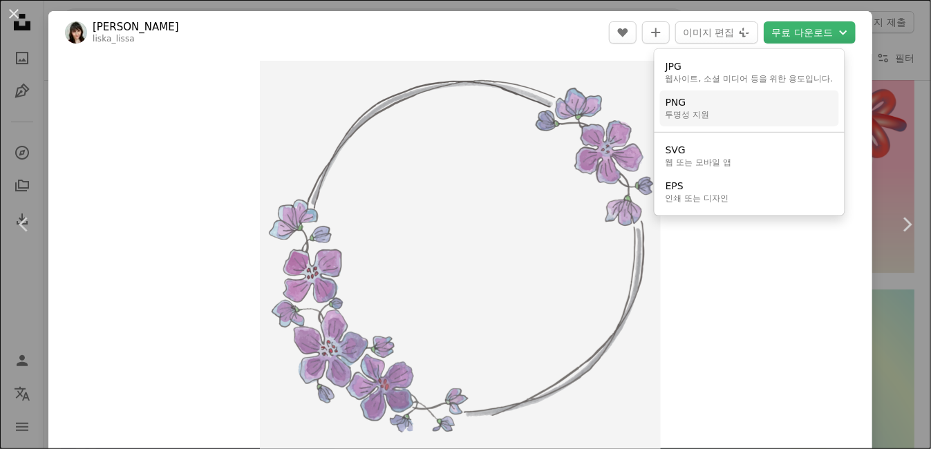
click at [730, 109] on link "PNG 투명성 지원" at bounding box center [749, 109] width 179 height 36
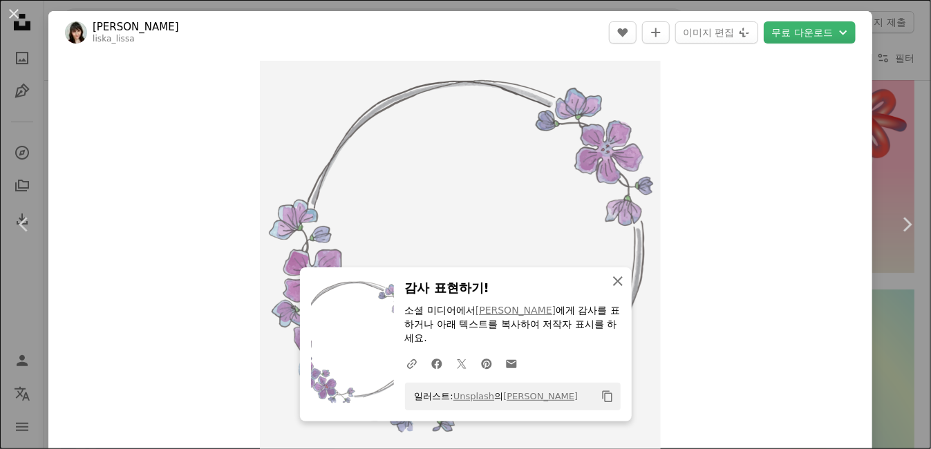
click at [613, 285] on icon "button" at bounding box center [618, 282] width 10 height 10
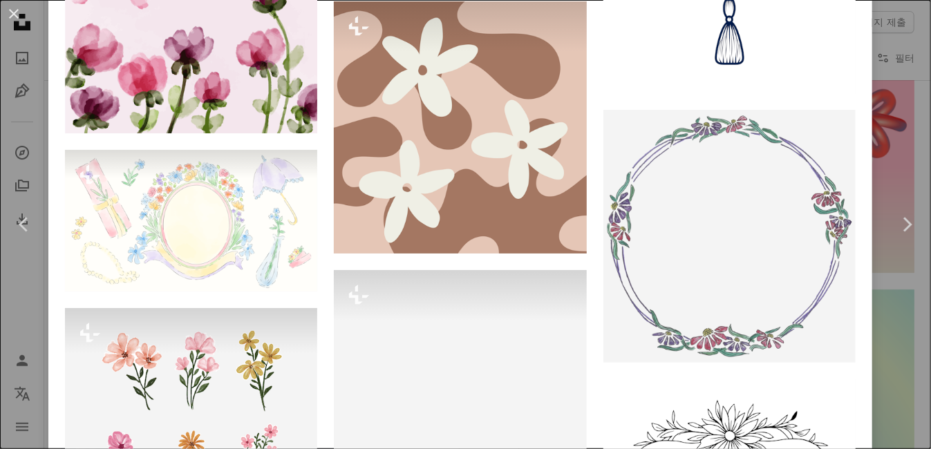
scroll to position [3192, 0]
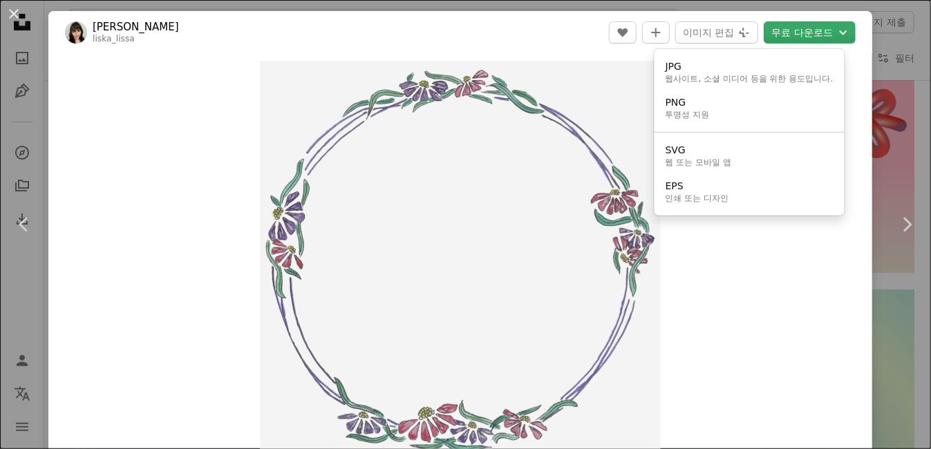
click at [800, 33] on button "무료 다운로드 Chevron down" at bounding box center [810, 32] width 92 height 22
click at [767, 108] on link "PNG 투명성 지원" at bounding box center [749, 109] width 179 height 36
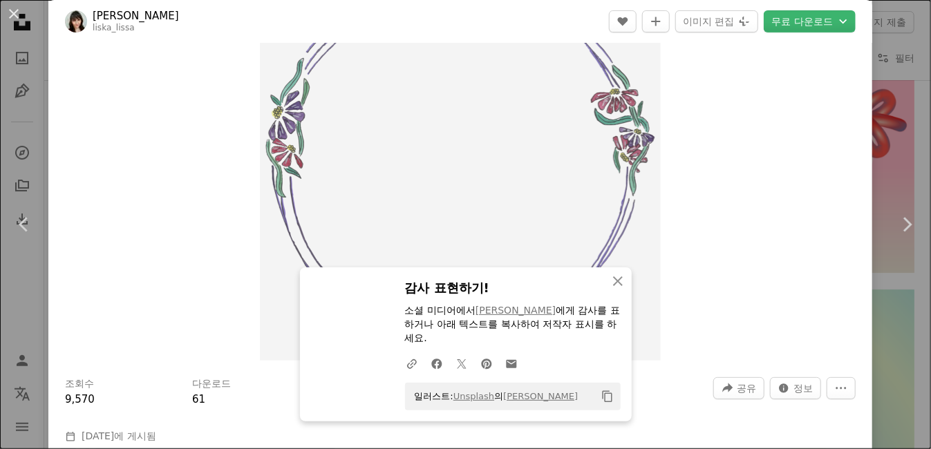
scroll to position [121, 0]
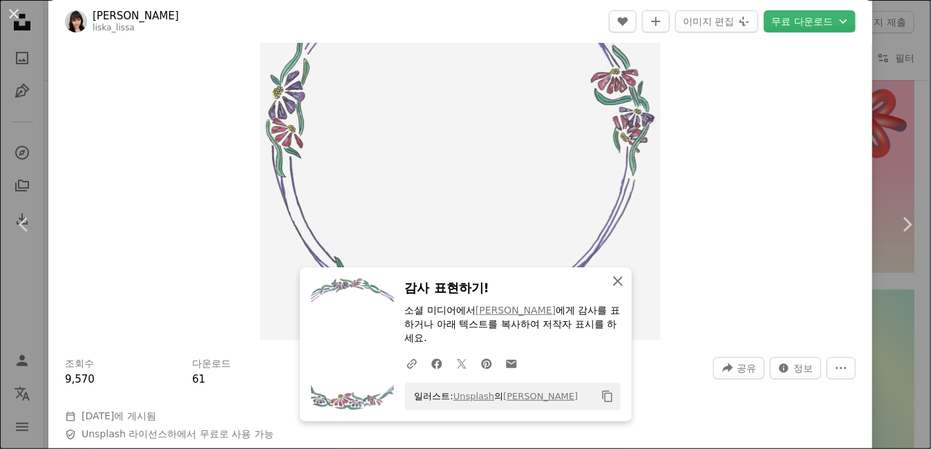
click at [612, 283] on icon "An X shape" at bounding box center [618, 281] width 17 height 17
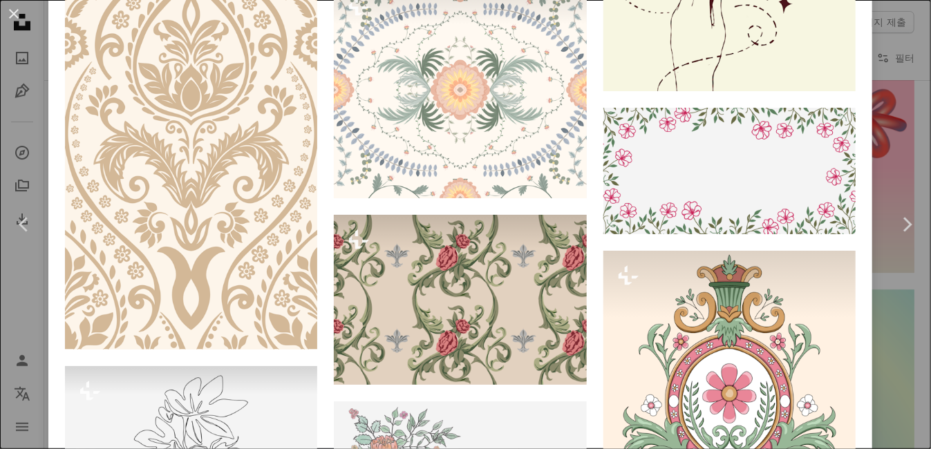
scroll to position [3031, 0]
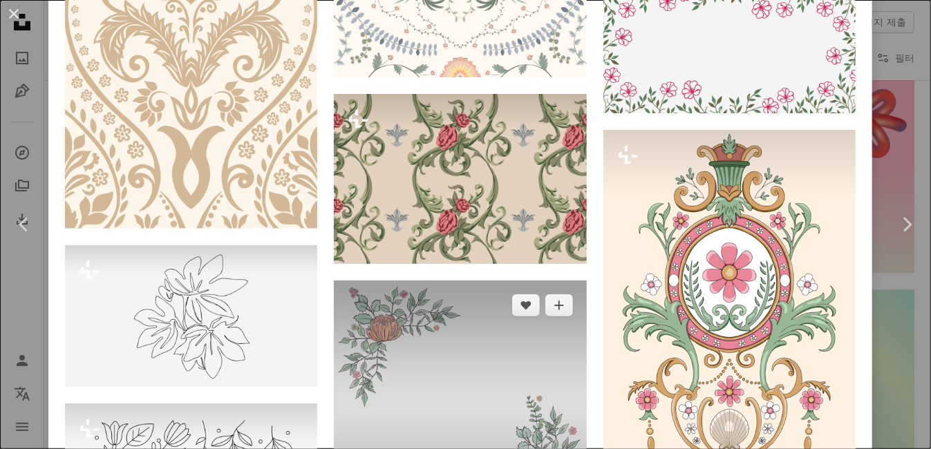
click at [508, 281] on img at bounding box center [460, 407] width 252 height 252
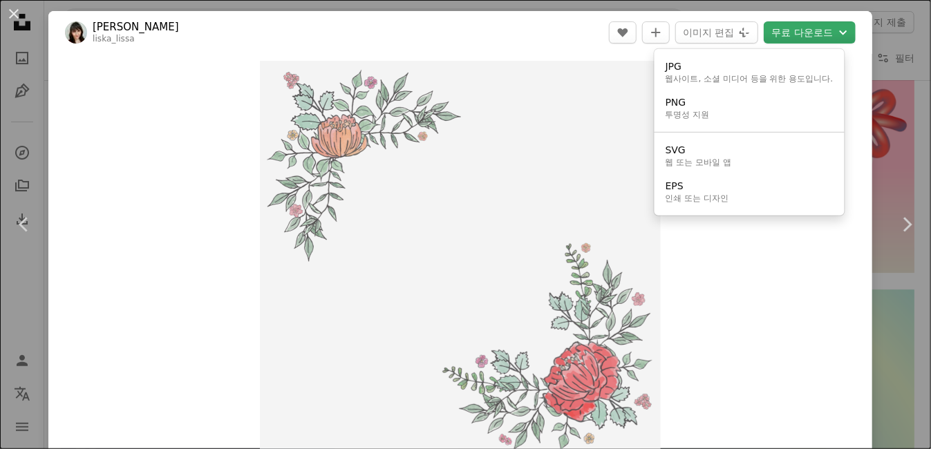
click at [805, 32] on button "무료 다운로드 Chevron down" at bounding box center [810, 32] width 92 height 22
click at [729, 109] on link "PNG 투명성 지원" at bounding box center [749, 109] width 179 height 36
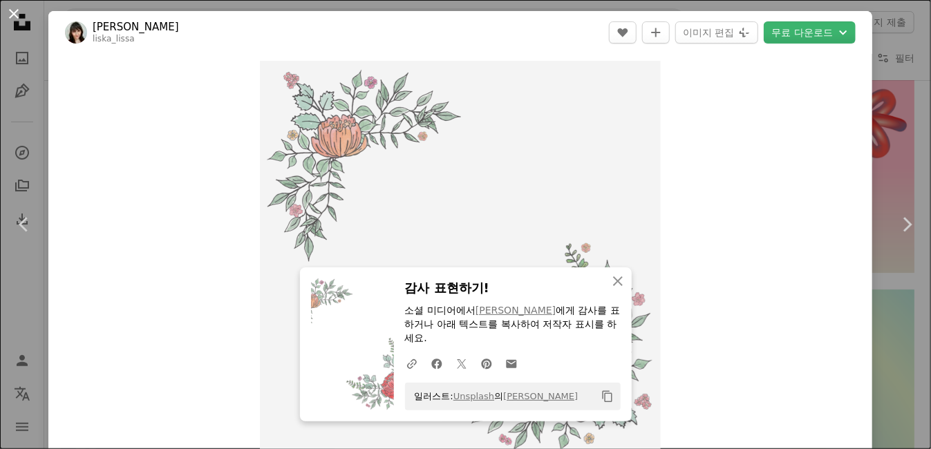
click at [17, 15] on button "An X shape" at bounding box center [14, 14] width 17 height 17
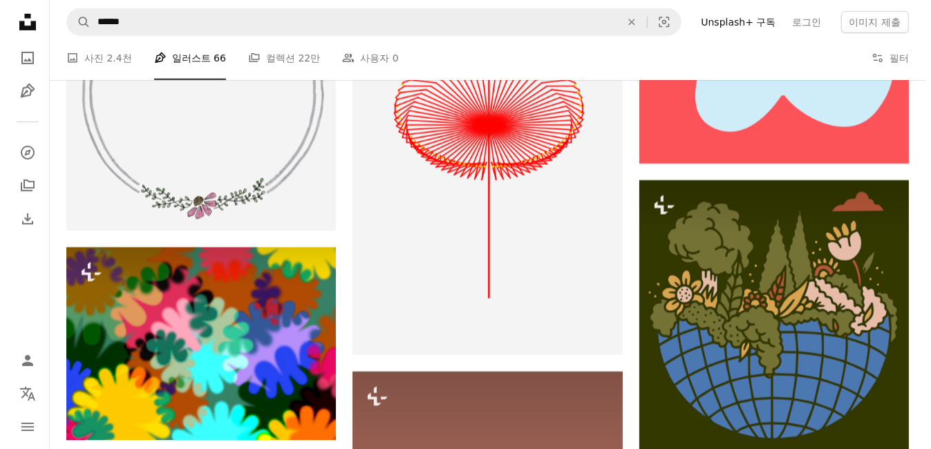
scroll to position [8610, 0]
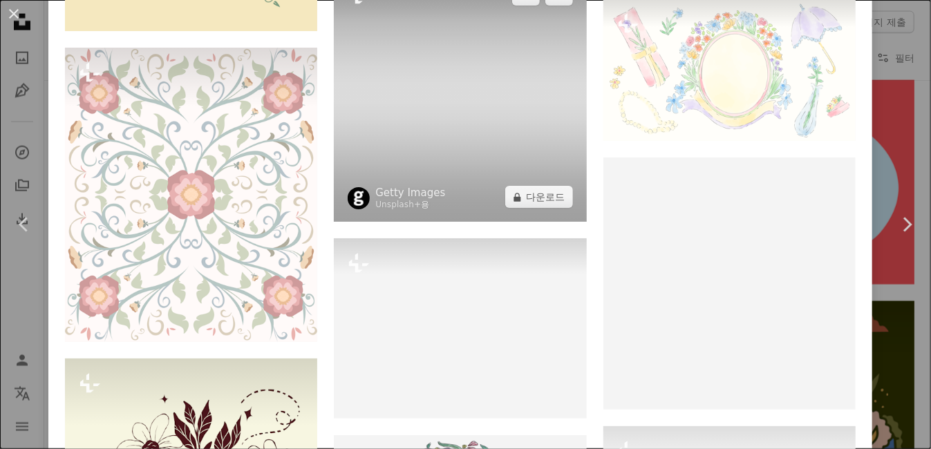
scroll to position [2910, 0]
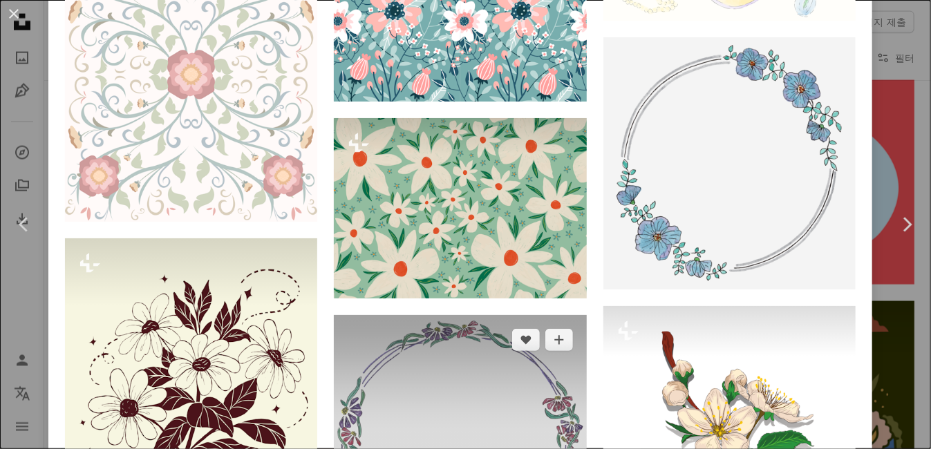
click at [486, 315] on img at bounding box center [460, 441] width 252 height 252
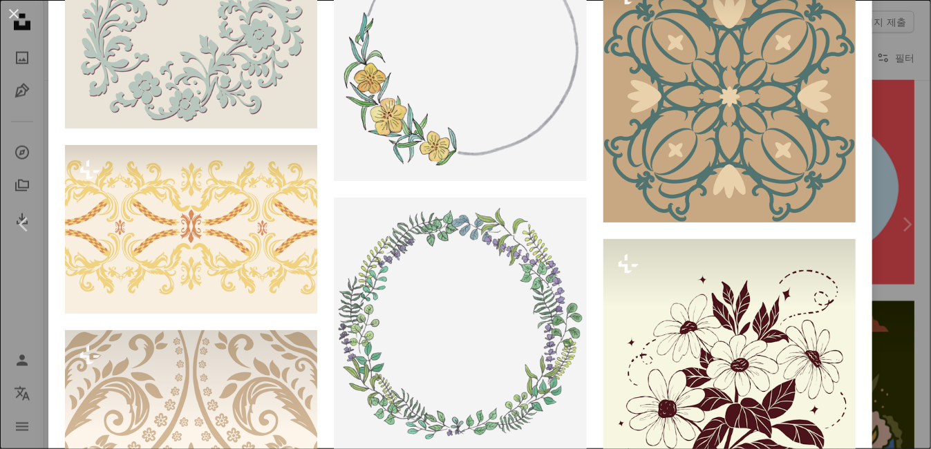
scroll to position [2304, 0]
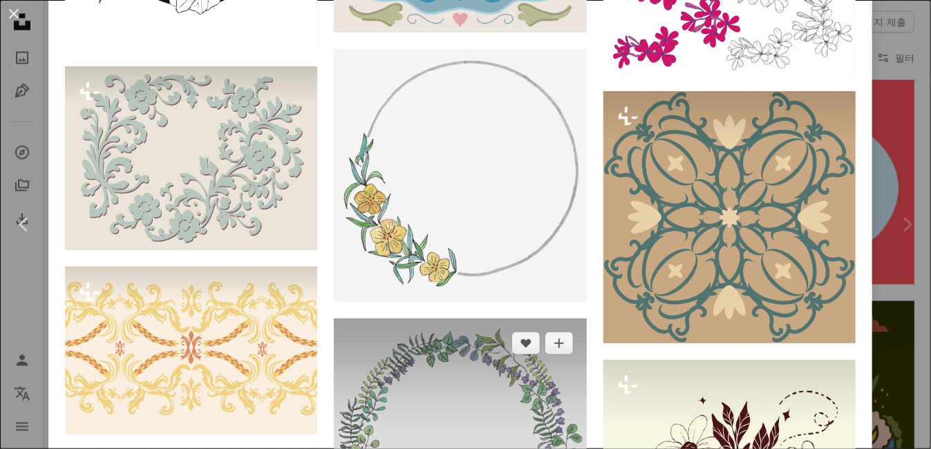
click at [469, 319] on img at bounding box center [460, 445] width 252 height 252
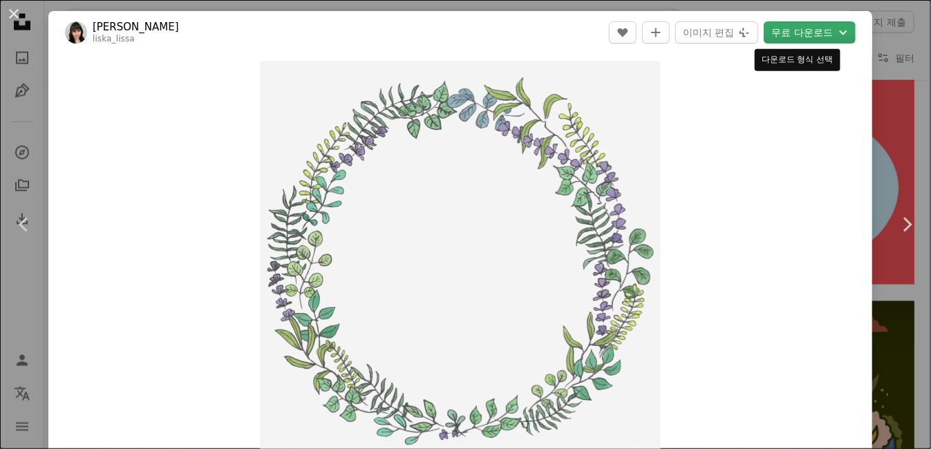
click at [807, 31] on button "무료 다운로드 Chevron down" at bounding box center [810, 32] width 92 height 22
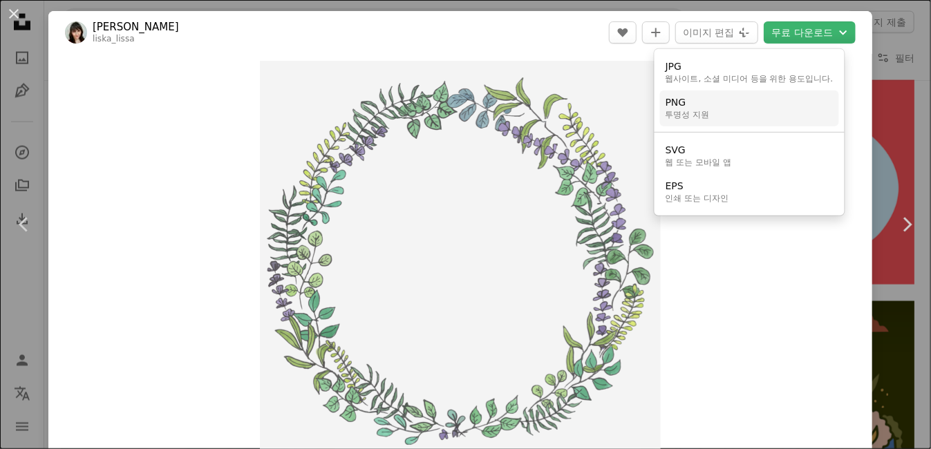
click at [722, 118] on link "PNG 투명성 지원" at bounding box center [749, 109] width 179 height 36
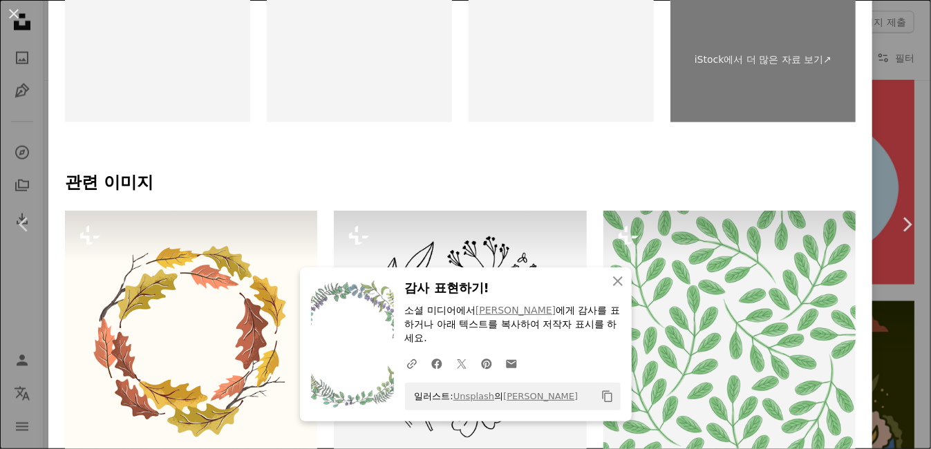
scroll to position [727, 0]
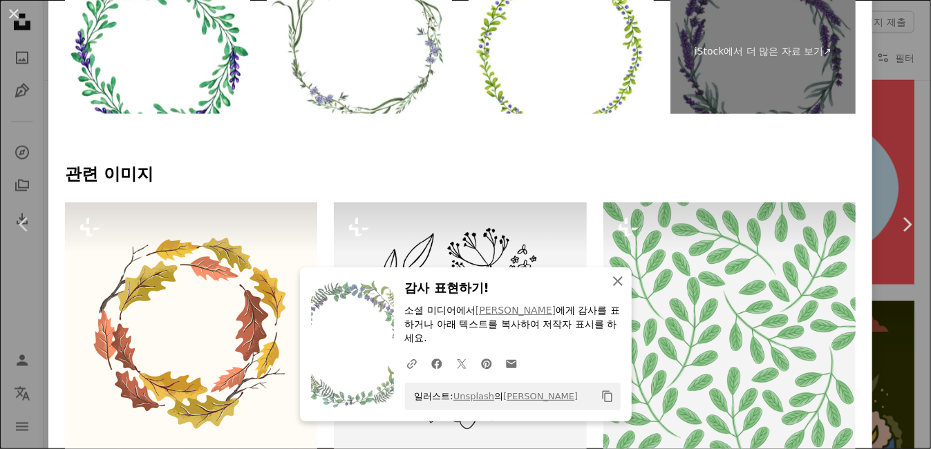
click at [613, 283] on icon "button" at bounding box center [618, 282] width 10 height 10
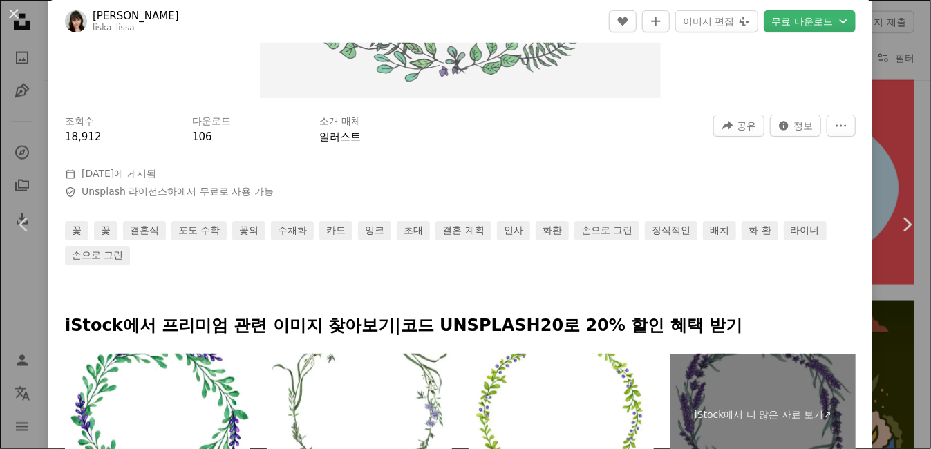
scroll to position [0, 0]
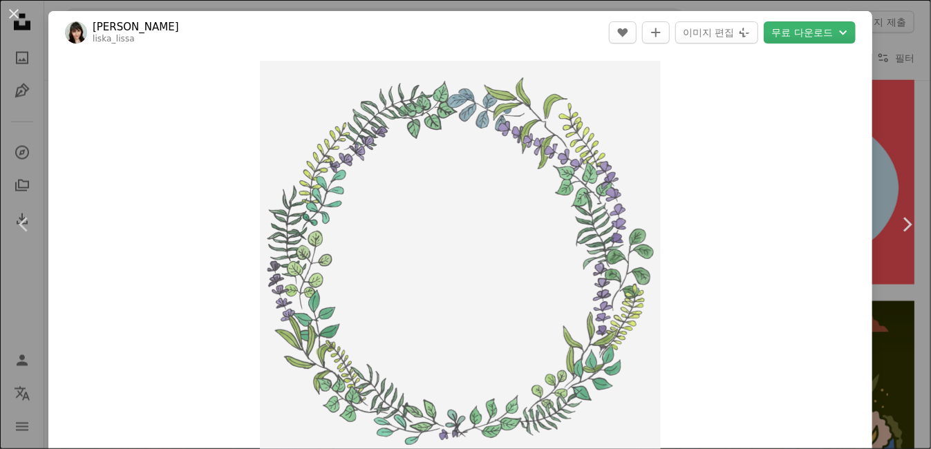
click at [158, 31] on link "[PERSON_NAME]" at bounding box center [136, 27] width 86 height 14
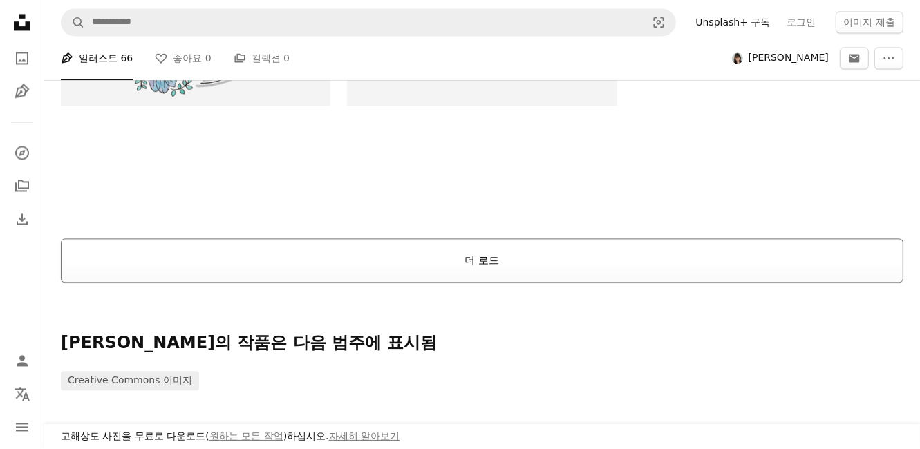
scroll to position [2182, 0]
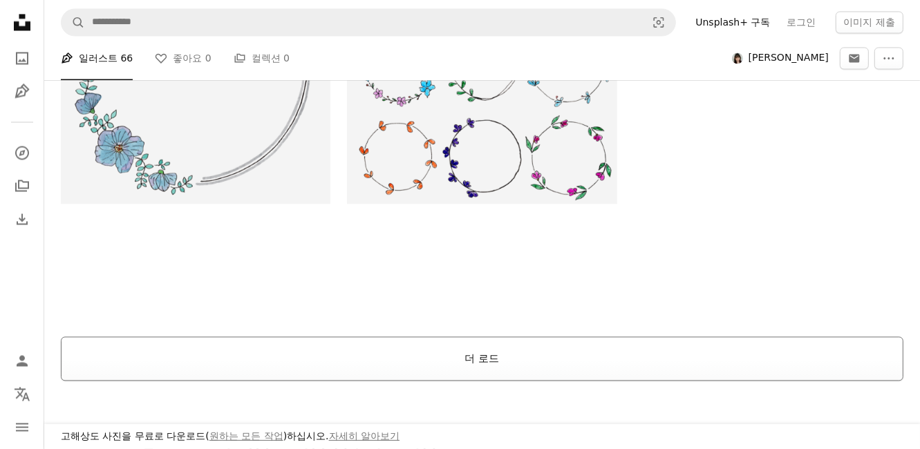
click at [522, 366] on button "더 로드" at bounding box center [482, 359] width 843 height 44
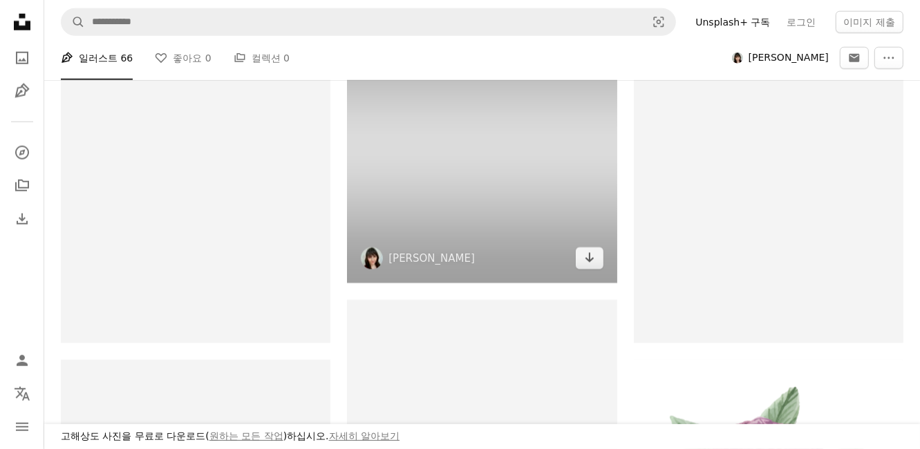
scroll to position [5214, 0]
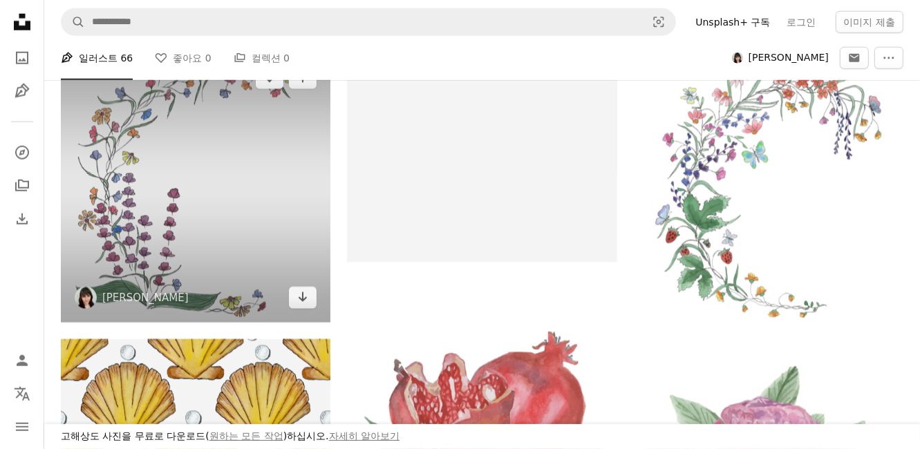
click at [213, 178] on img at bounding box center [196, 188] width 270 height 270
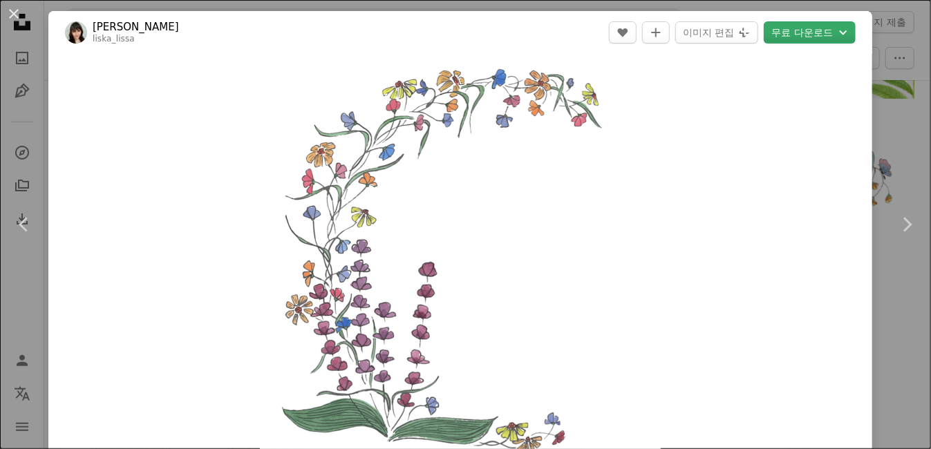
click at [777, 35] on button "무료 다운로드 Chevron down" at bounding box center [810, 32] width 92 height 22
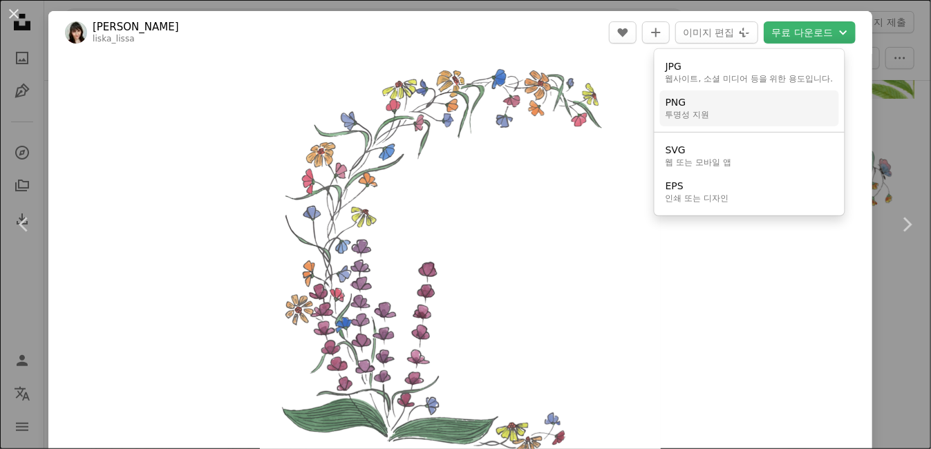
click at [730, 113] on link "PNG 투명성 지원" at bounding box center [749, 109] width 179 height 36
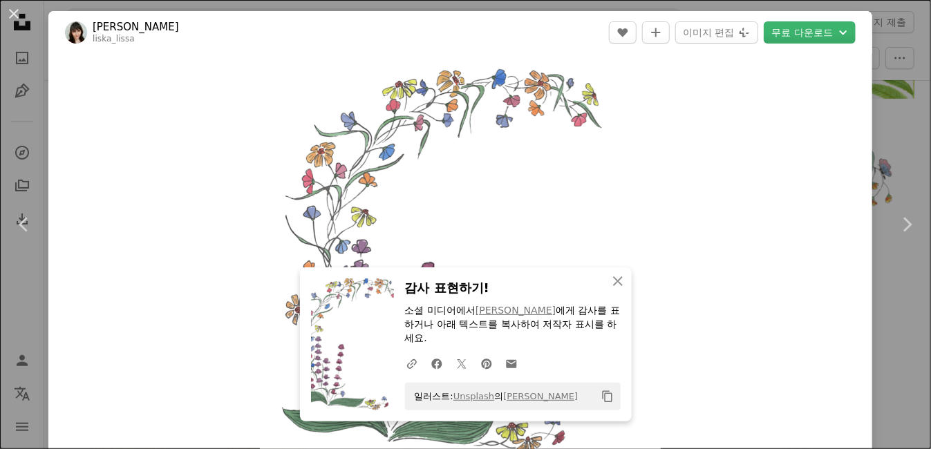
click at [93, 104] on div "Zoom in" at bounding box center [460, 261] width 824 height 415
click at [17, 19] on button "An X shape" at bounding box center [14, 14] width 17 height 17
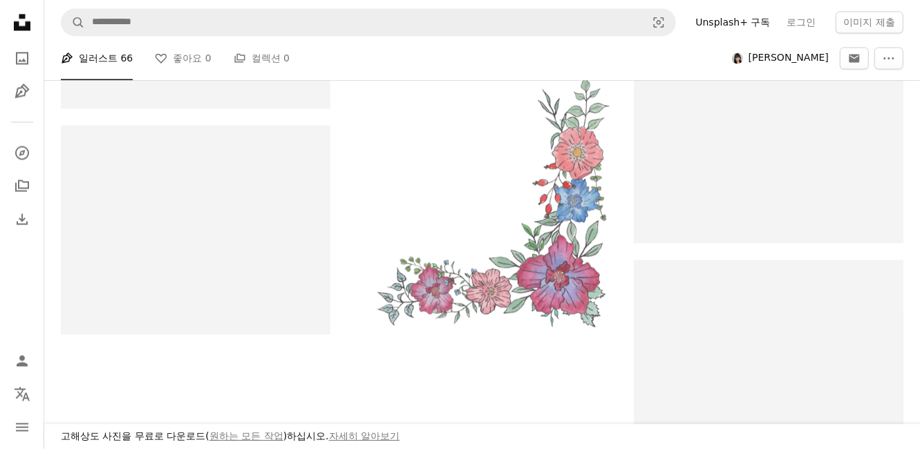
scroll to position [6255, 0]
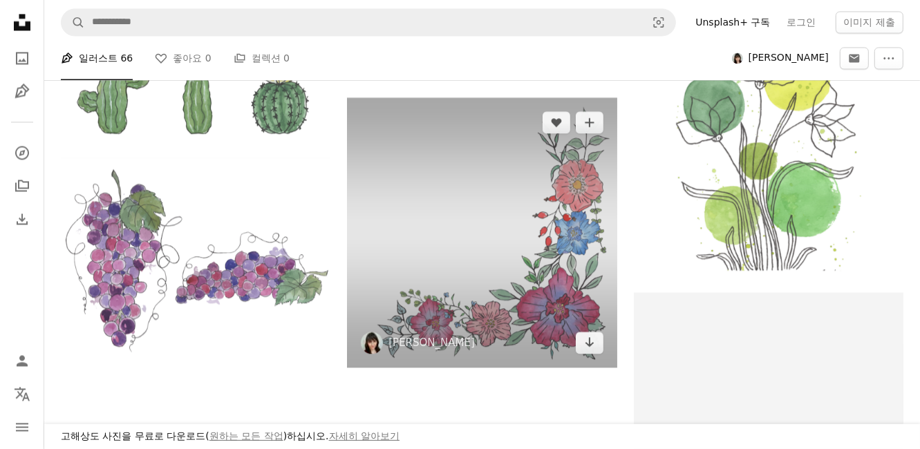
click at [489, 217] on img at bounding box center [482, 232] width 270 height 270
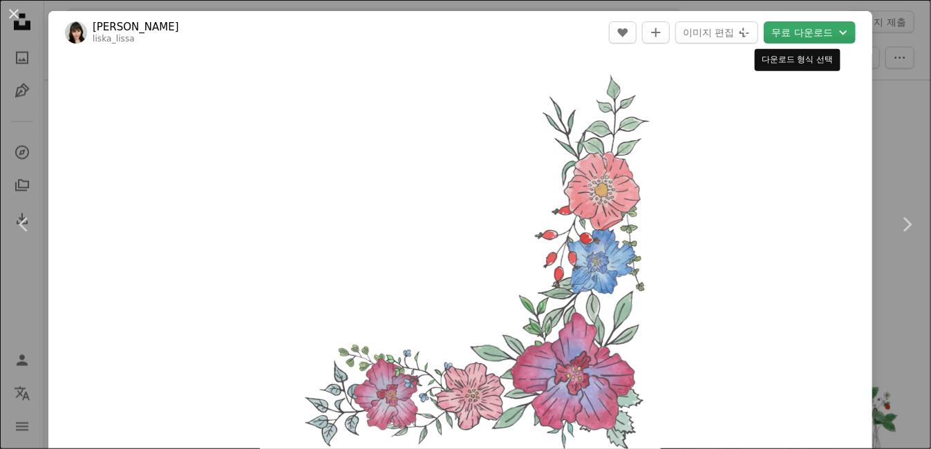
click at [807, 26] on button "무료 다운로드 Chevron down" at bounding box center [810, 32] width 92 height 22
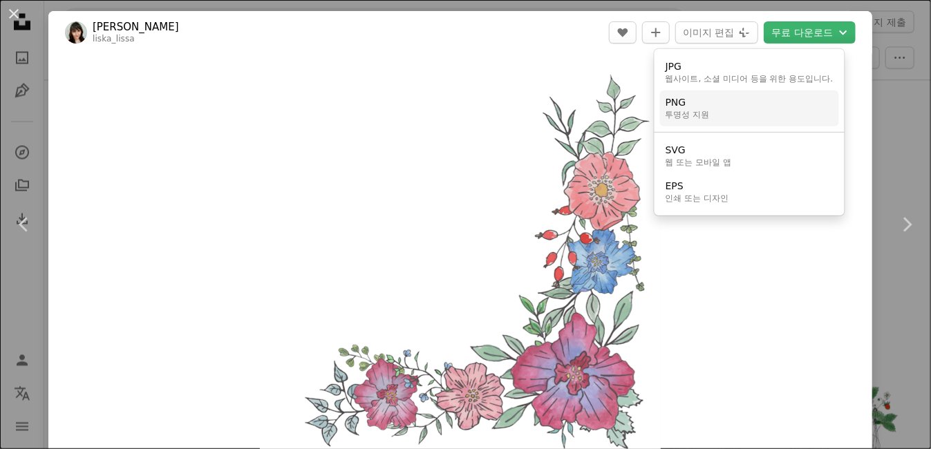
click at [767, 100] on link "PNG 투명성 지원" at bounding box center [749, 109] width 179 height 36
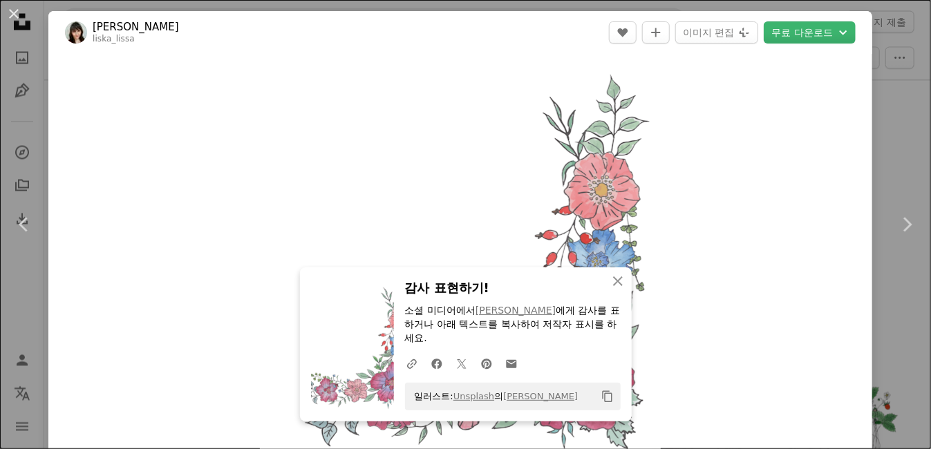
click at [8, 19] on button "An X shape" at bounding box center [14, 14] width 17 height 17
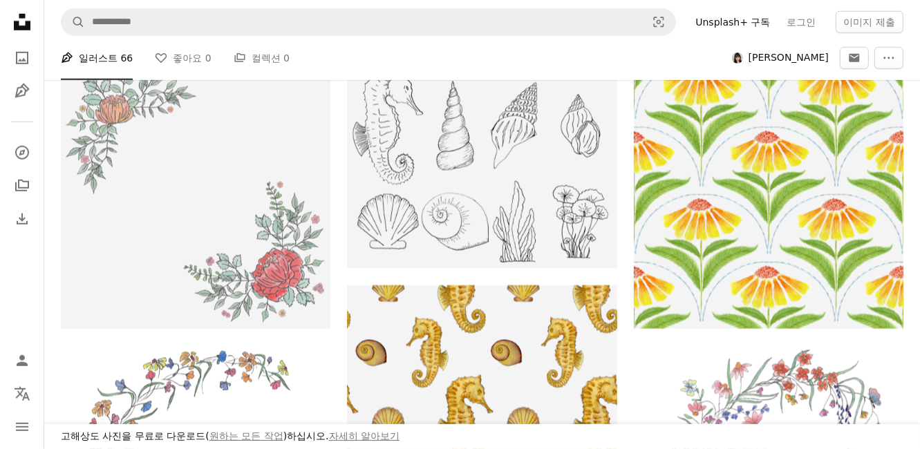
scroll to position [4800, 0]
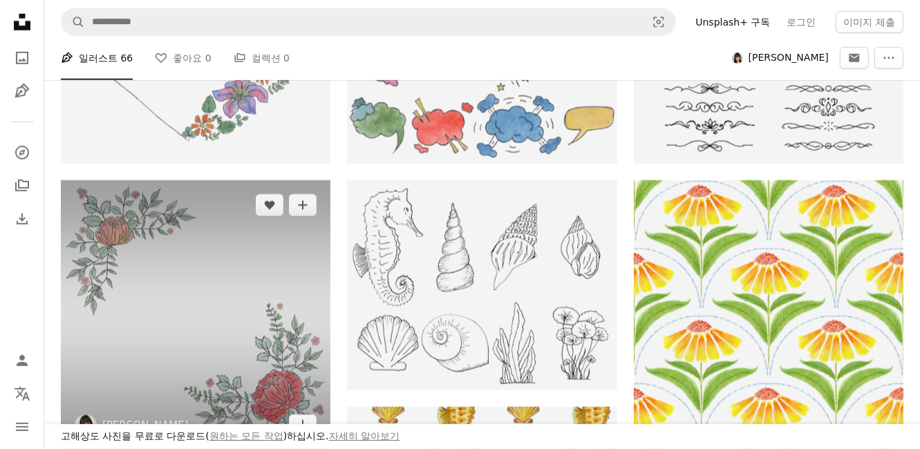
click at [217, 242] on img at bounding box center [196, 315] width 270 height 270
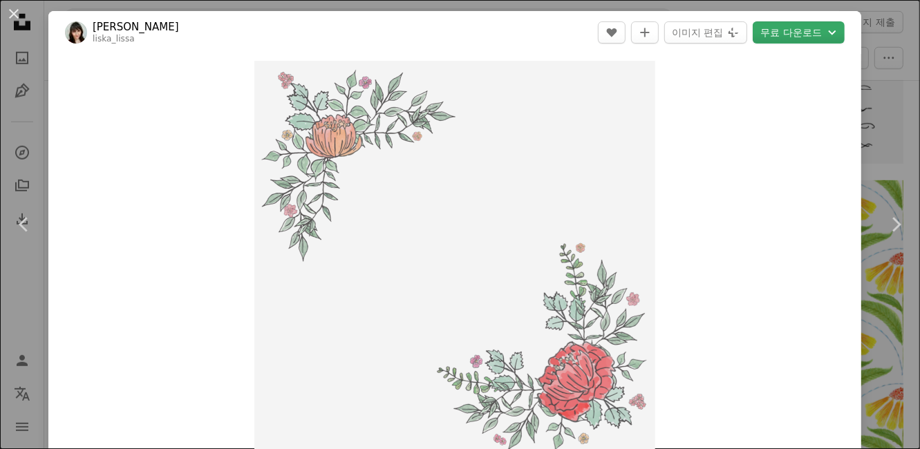
click at [791, 24] on button "무료 다운로드 Chevron down" at bounding box center [799, 32] width 92 height 22
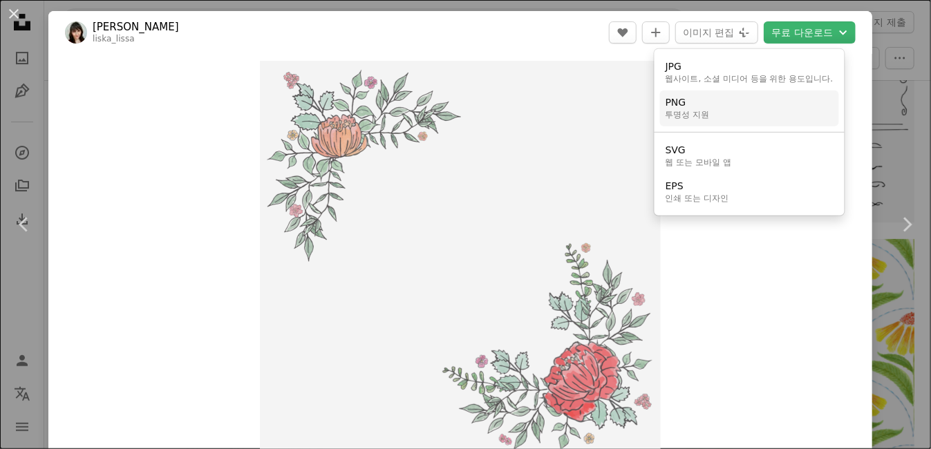
click at [732, 116] on link "PNG 투명성 지원" at bounding box center [749, 109] width 179 height 36
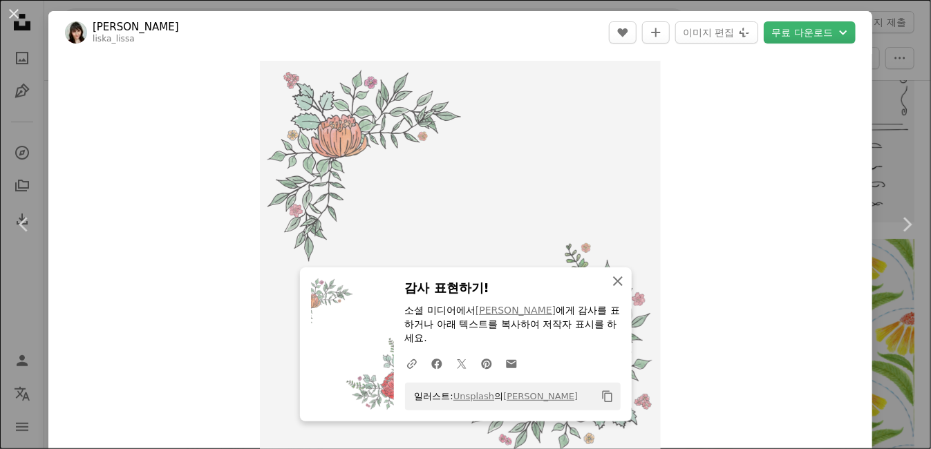
click at [610, 287] on icon "An X shape" at bounding box center [618, 281] width 17 height 17
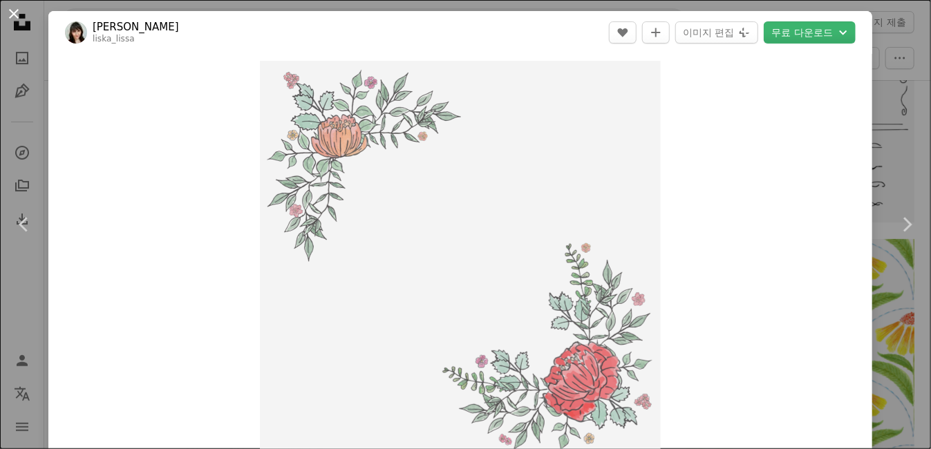
click at [11, 15] on button "An X shape" at bounding box center [14, 14] width 17 height 17
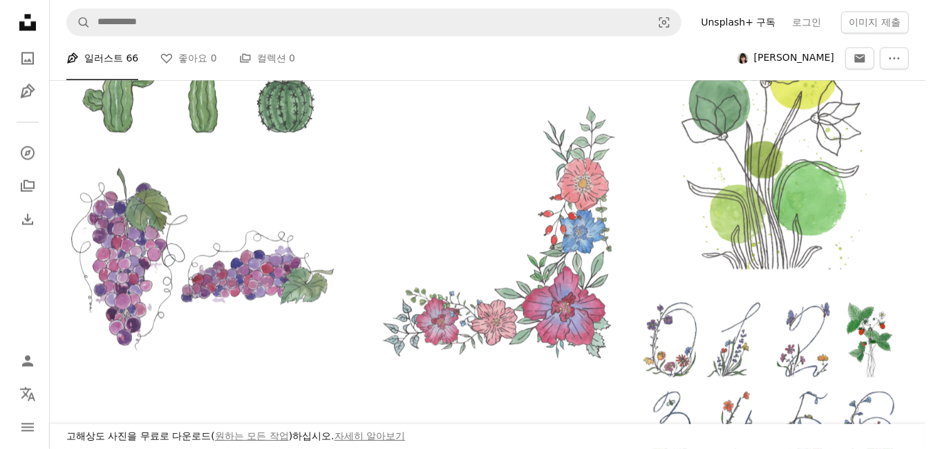
scroll to position [6255, 0]
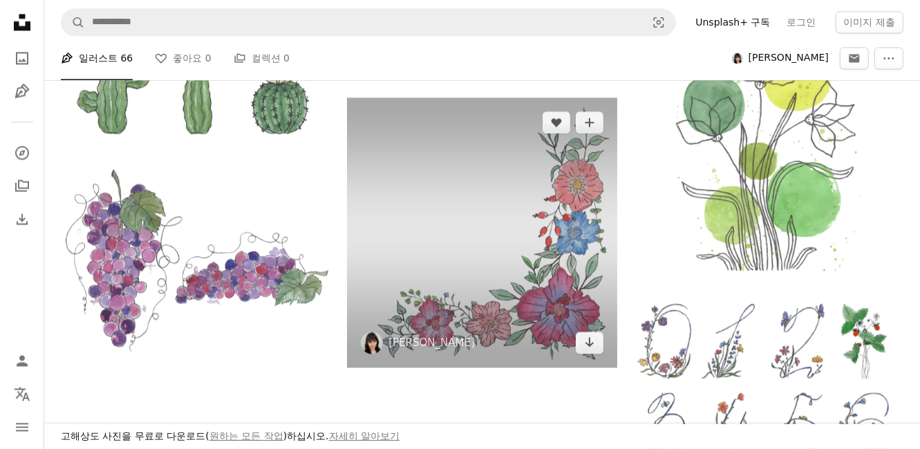
click at [431, 169] on img at bounding box center [482, 232] width 270 height 270
